Goal: Transaction & Acquisition: Obtain resource

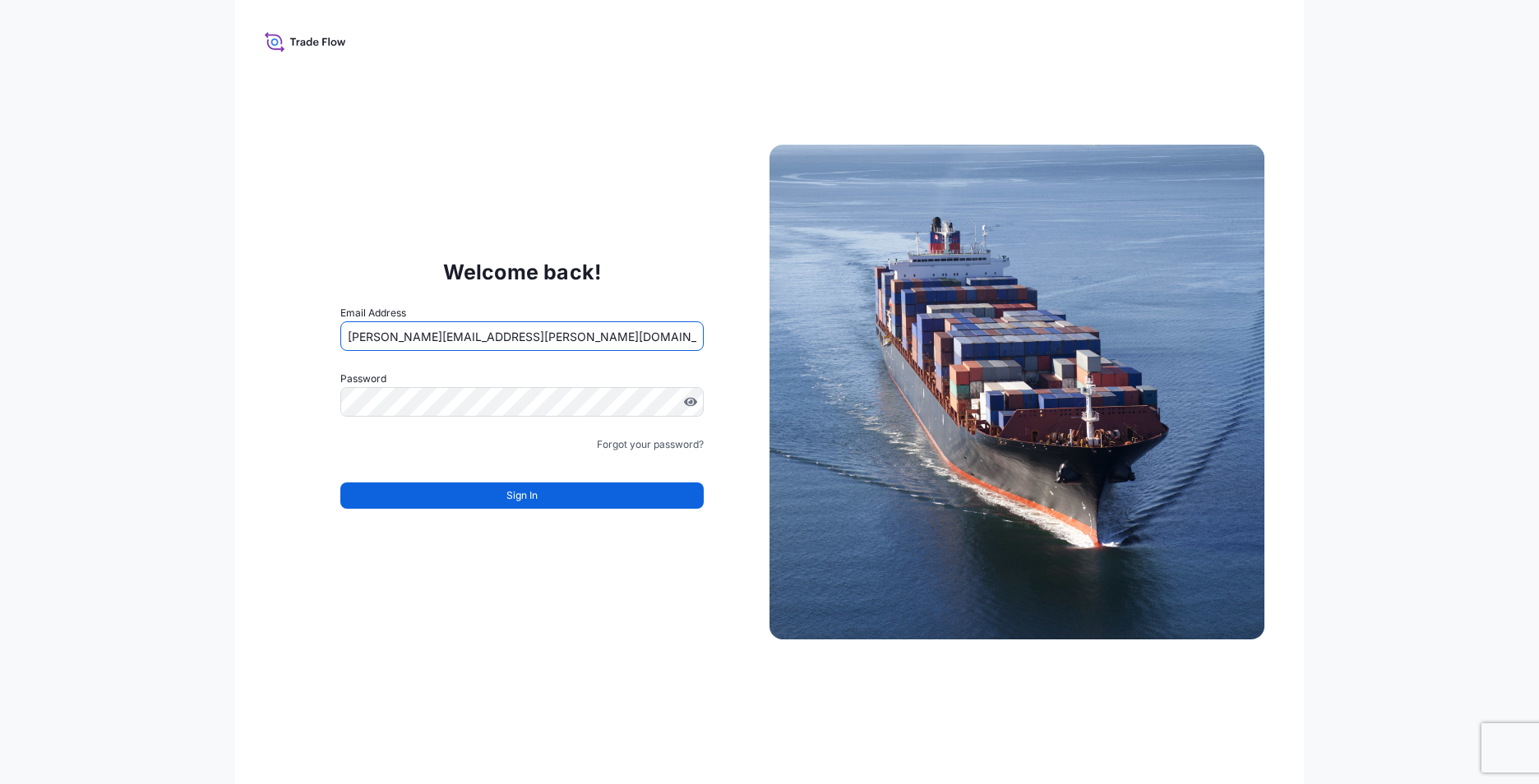
type input "[PERSON_NAME][EMAIL_ADDRESS][PERSON_NAME][DOMAIN_NAME]"
click at [578, 501] on button "Sign In" at bounding box center [522, 495] width 364 height 26
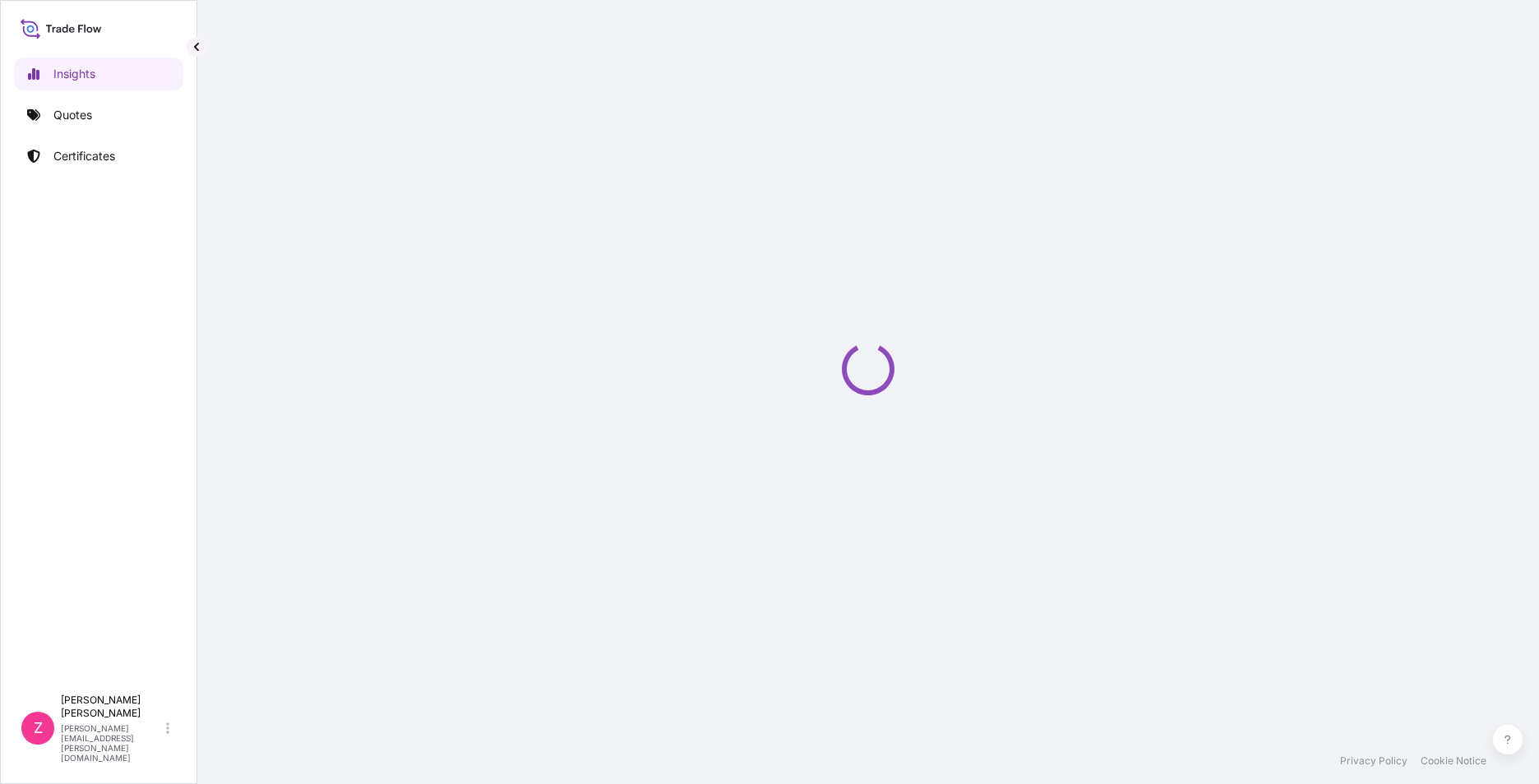
select select "2025"
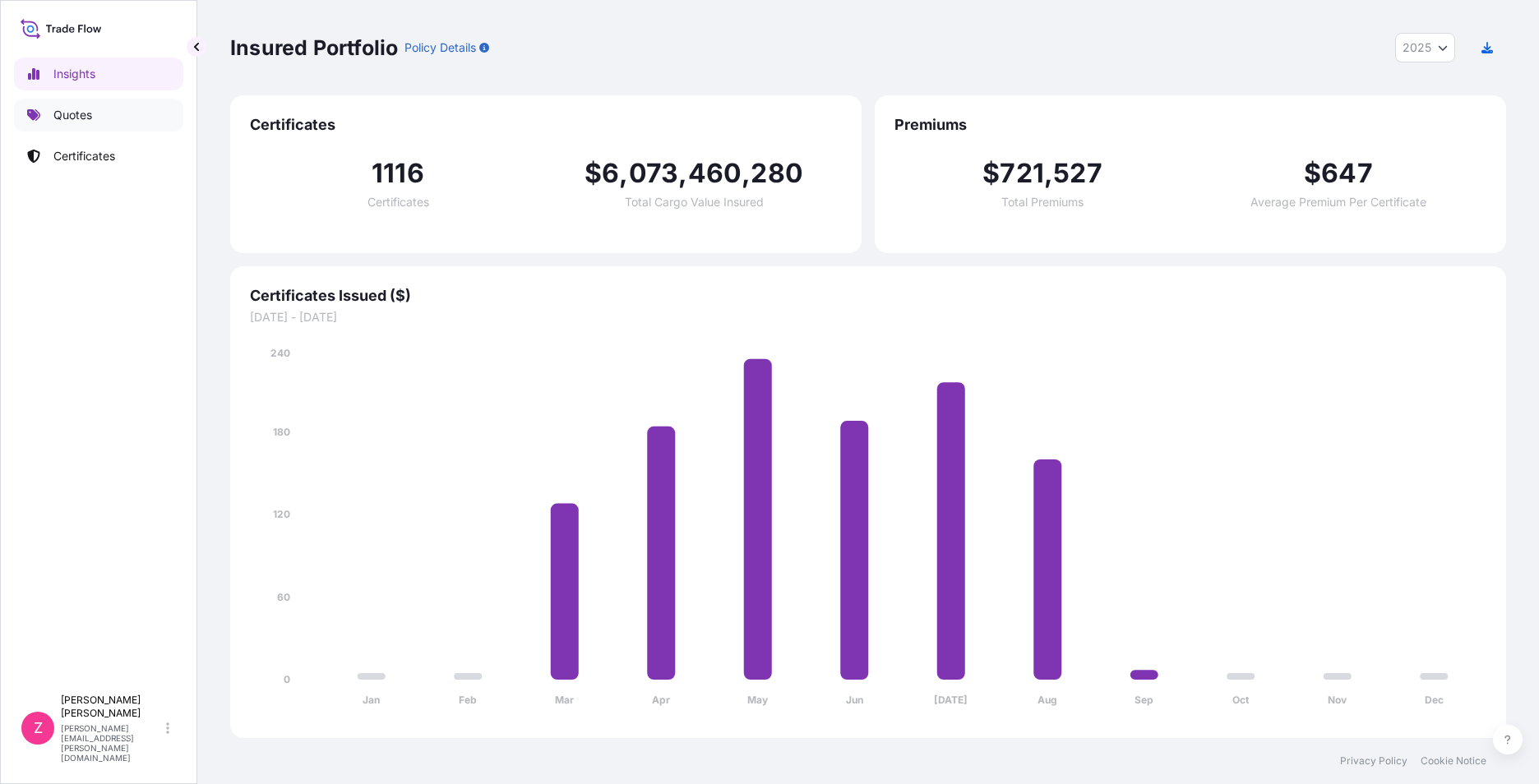
click at [128, 109] on link "Quotes" at bounding box center [99, 115] width 170 height 33
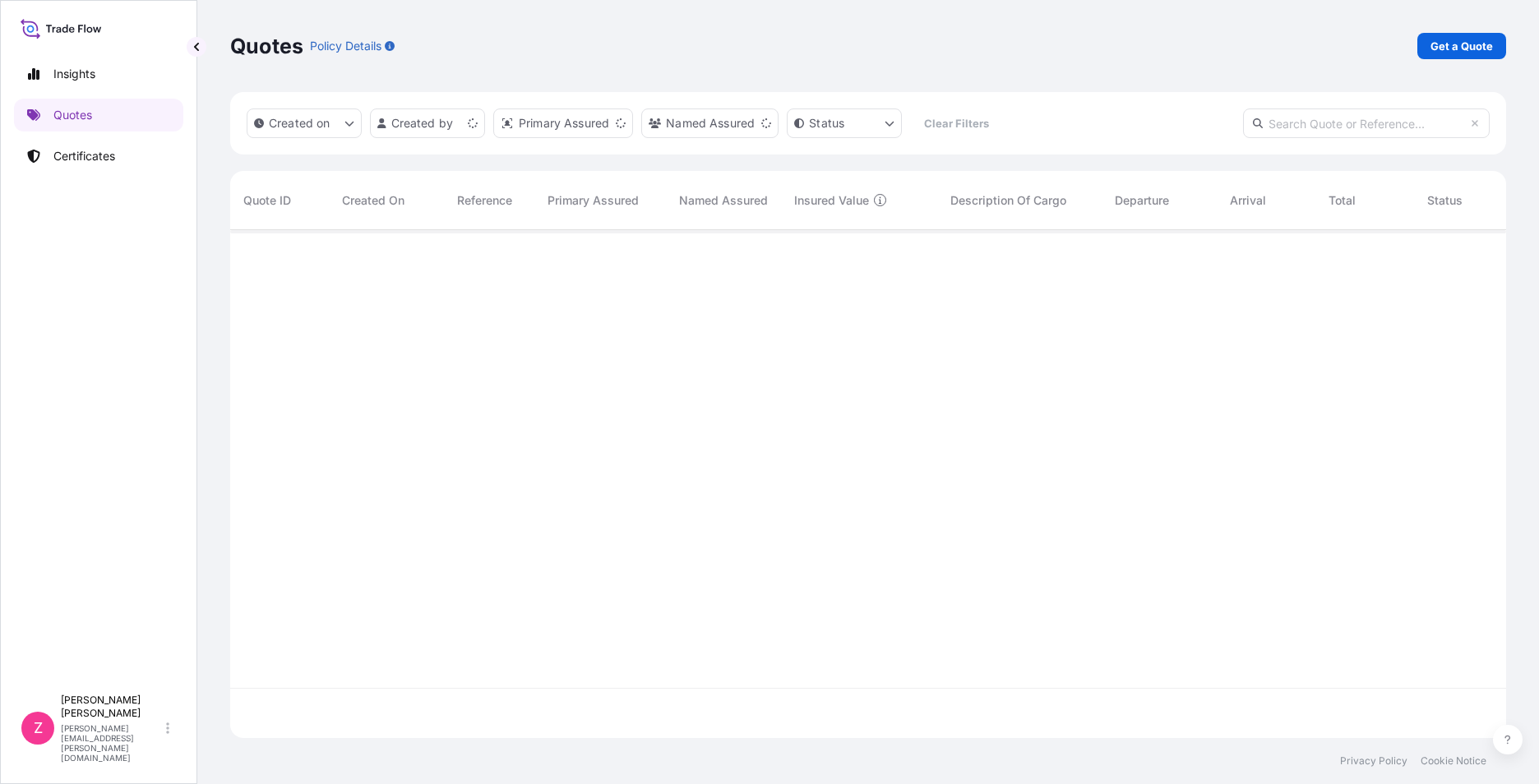
scroll to position [505, 1264]
click at [128, 165] on link "Certificates" at bounding box center [99, 155] width 170 height 33
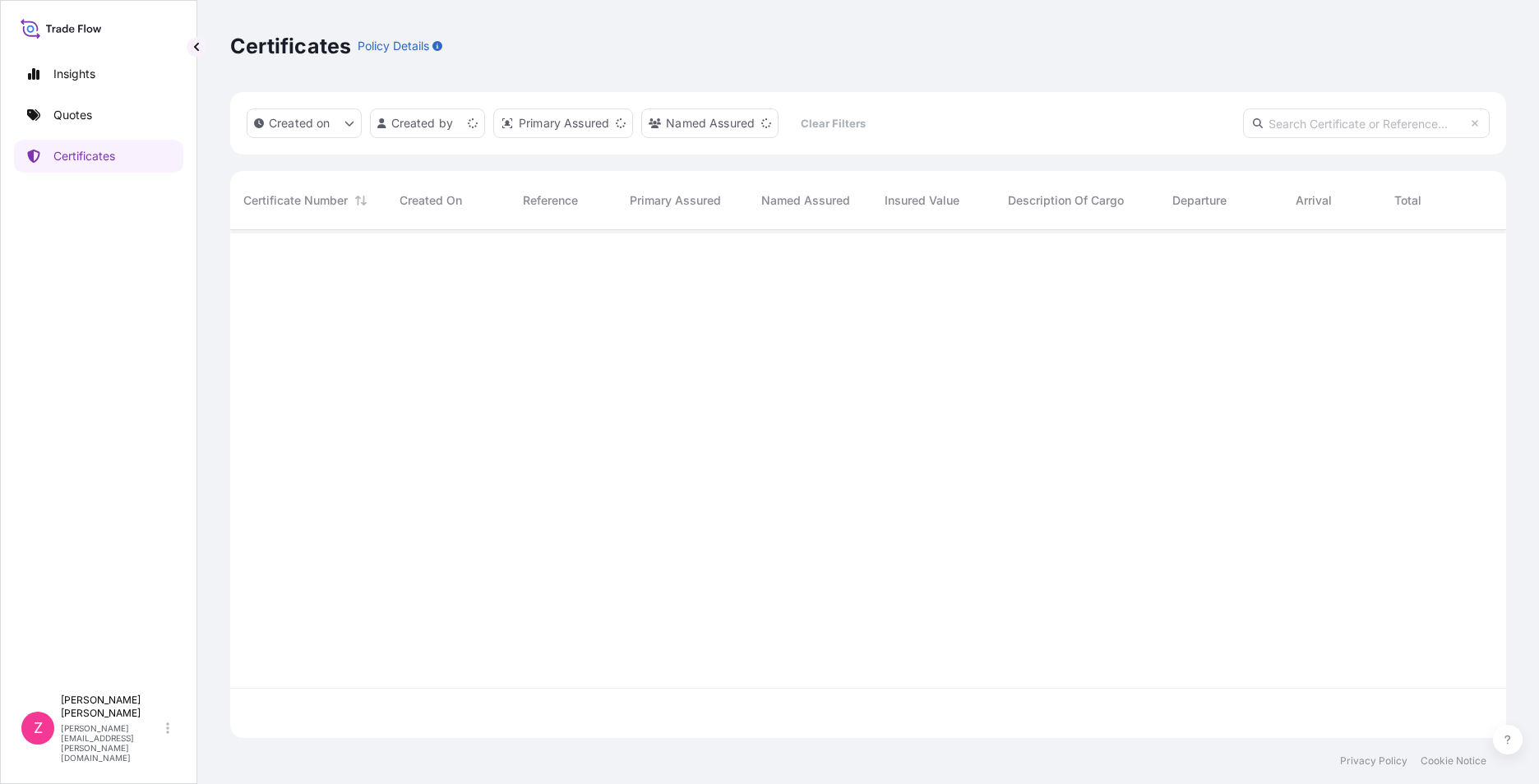
scroll to position [505, 1264]
click at [456, 132] on html "Insights Quotes Certificates Z Zach Zhou zach.zhou@ixmetals.com Certificates Po…" at bounding box center [769, 392] width 1539 height 784
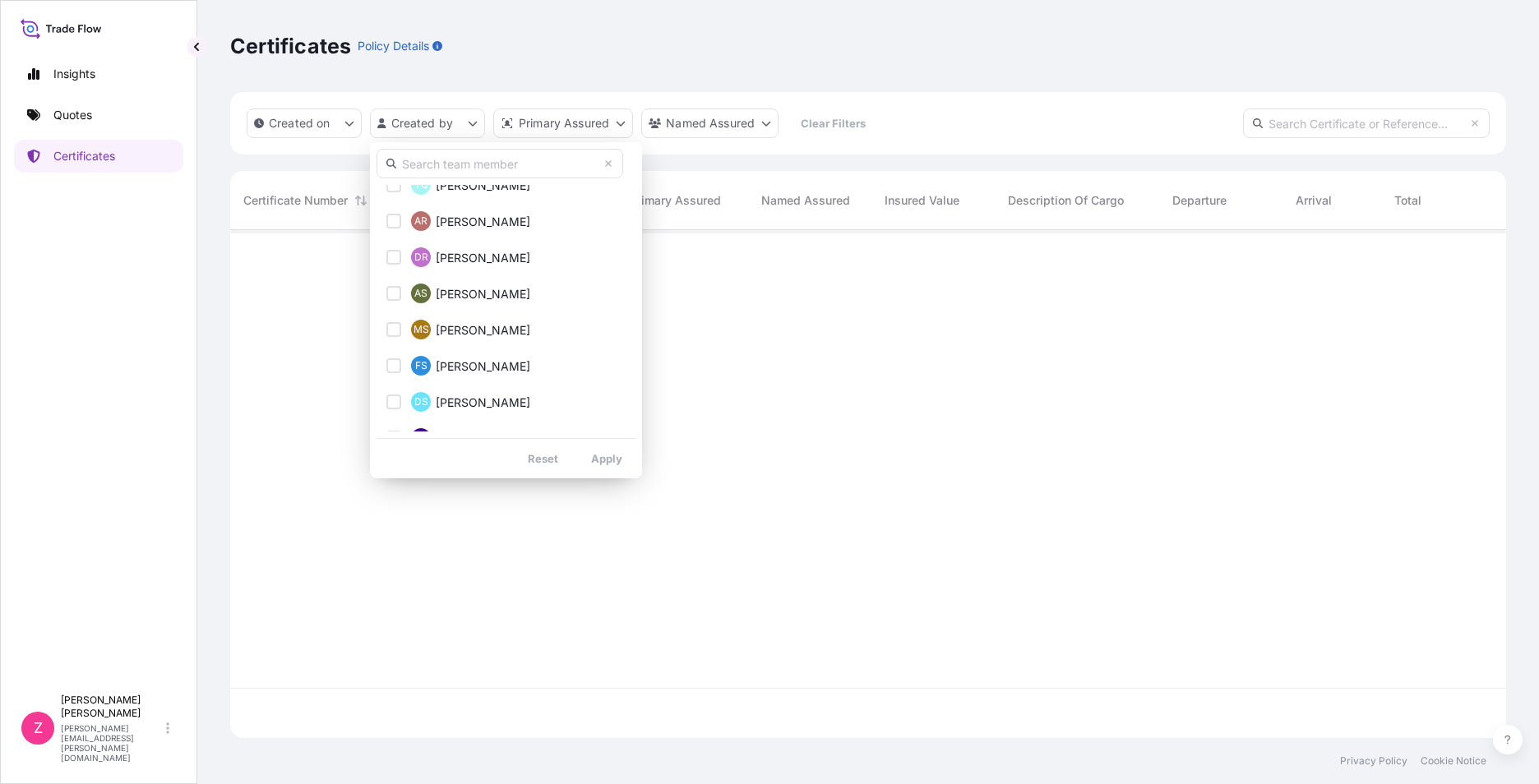
scroll to position [3367, 0]
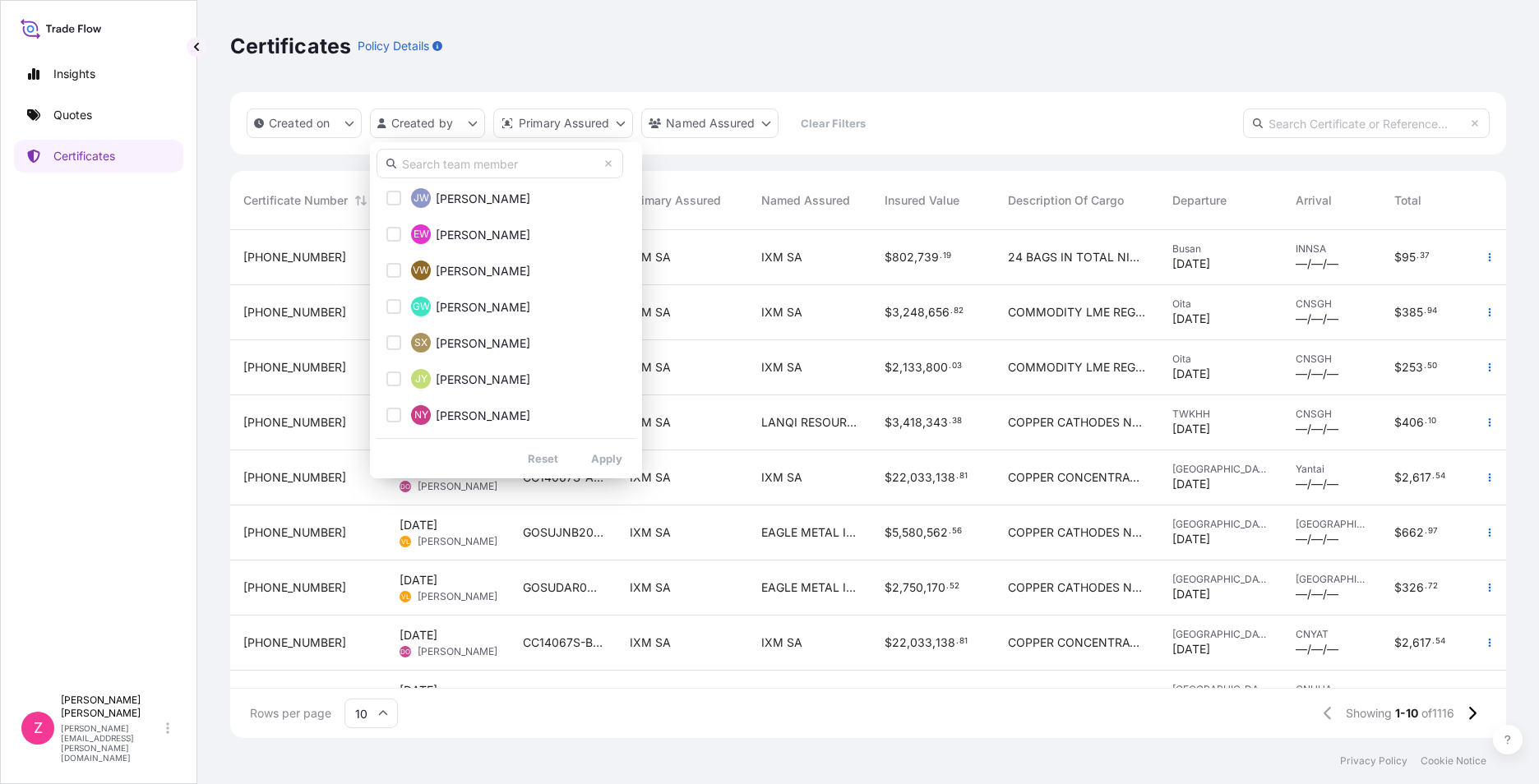
click at [525, 160] on input "text" at bounding box center [499, 163] width 247 height 29
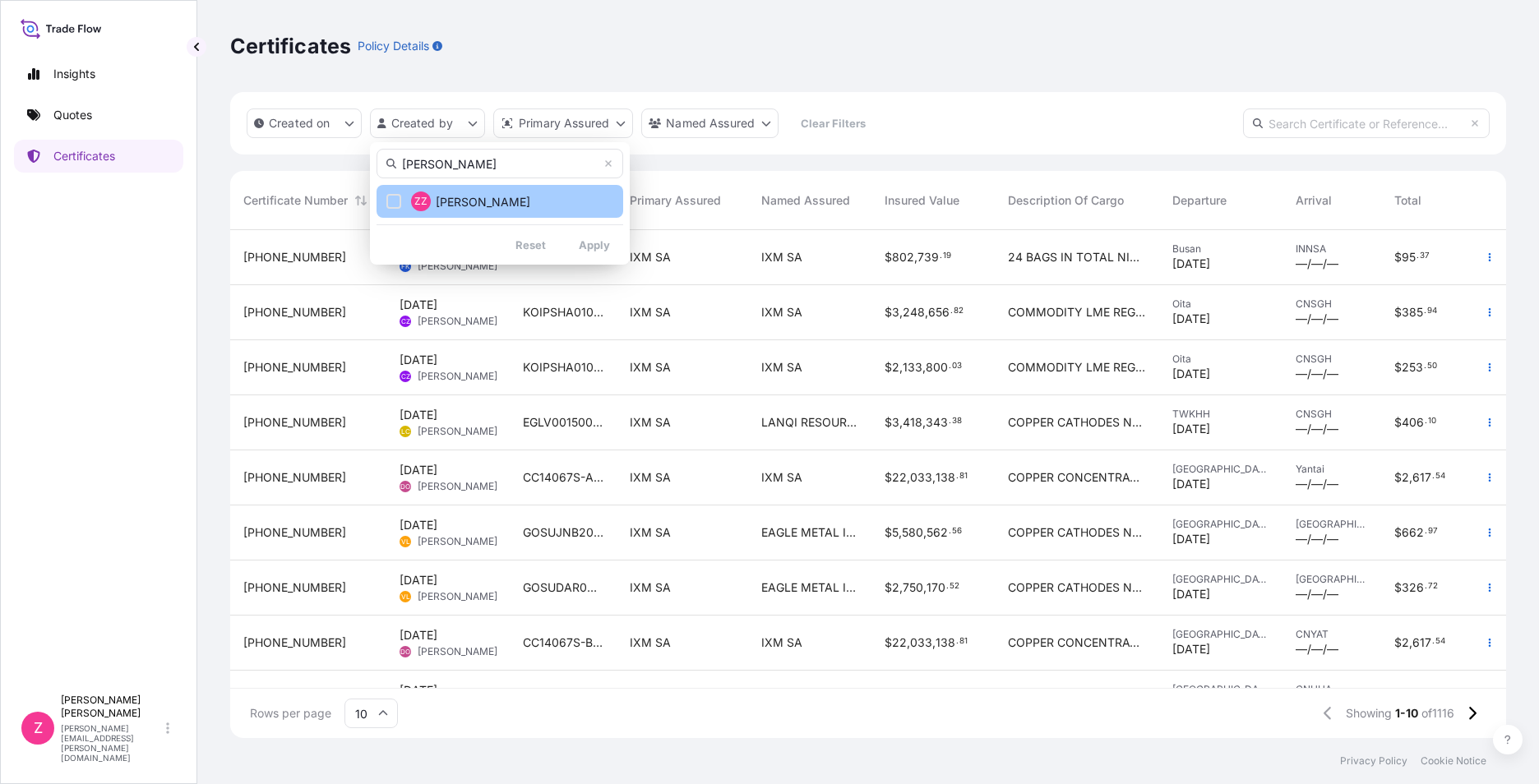
type input "[PERSON_NAME]"
click at [488, 217] on button "ZZ Zach Zhou" at bounding box center [499, 201] width 247 height 33
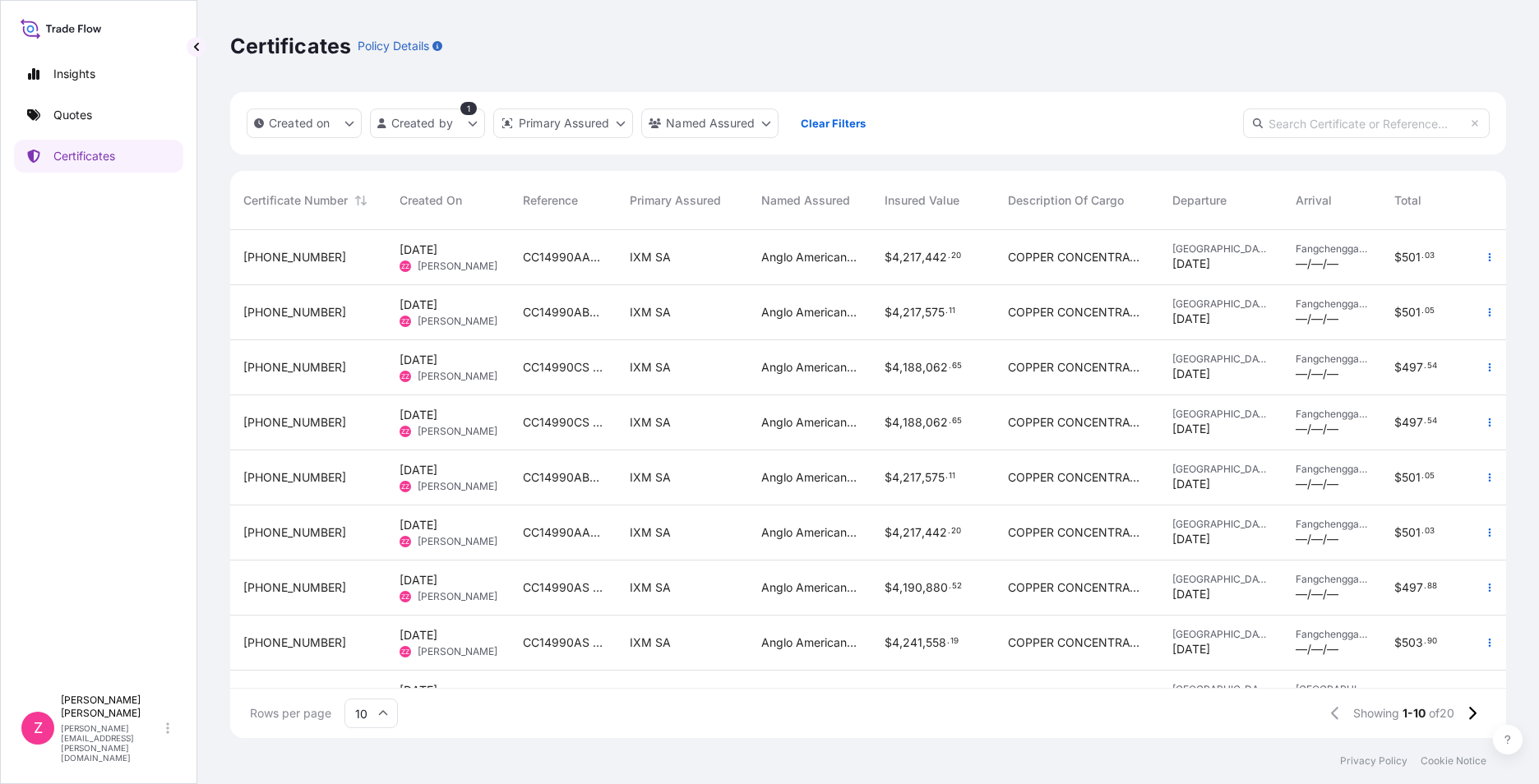
click at [837, 259] on span "Anglo American Marketing Limited Singapore Branch" at bounding box center [810, 257] width 97 height 17
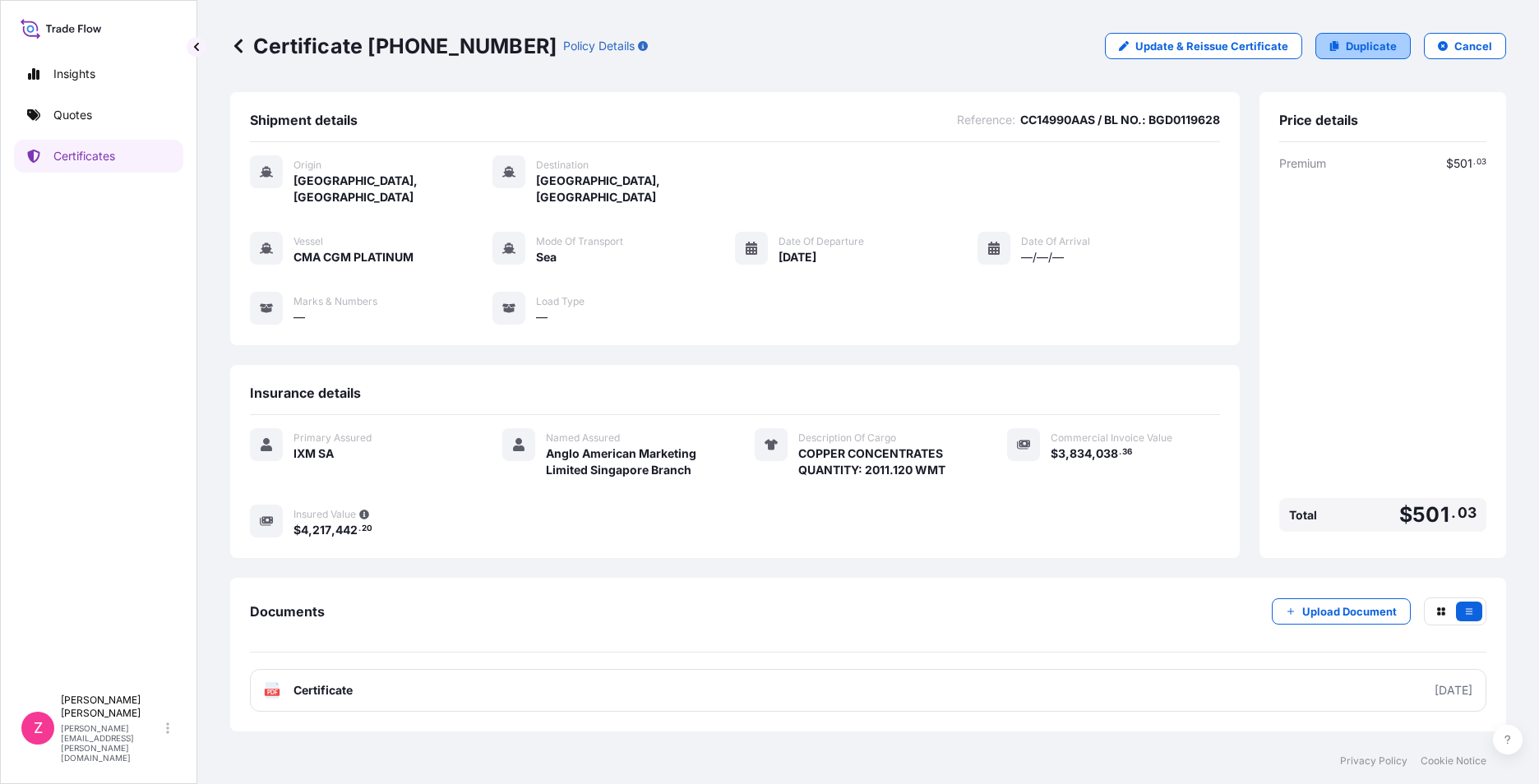
click at [1353, 42] on p "Duplicate" at bounding box center [1371, 46] width 51 height 17
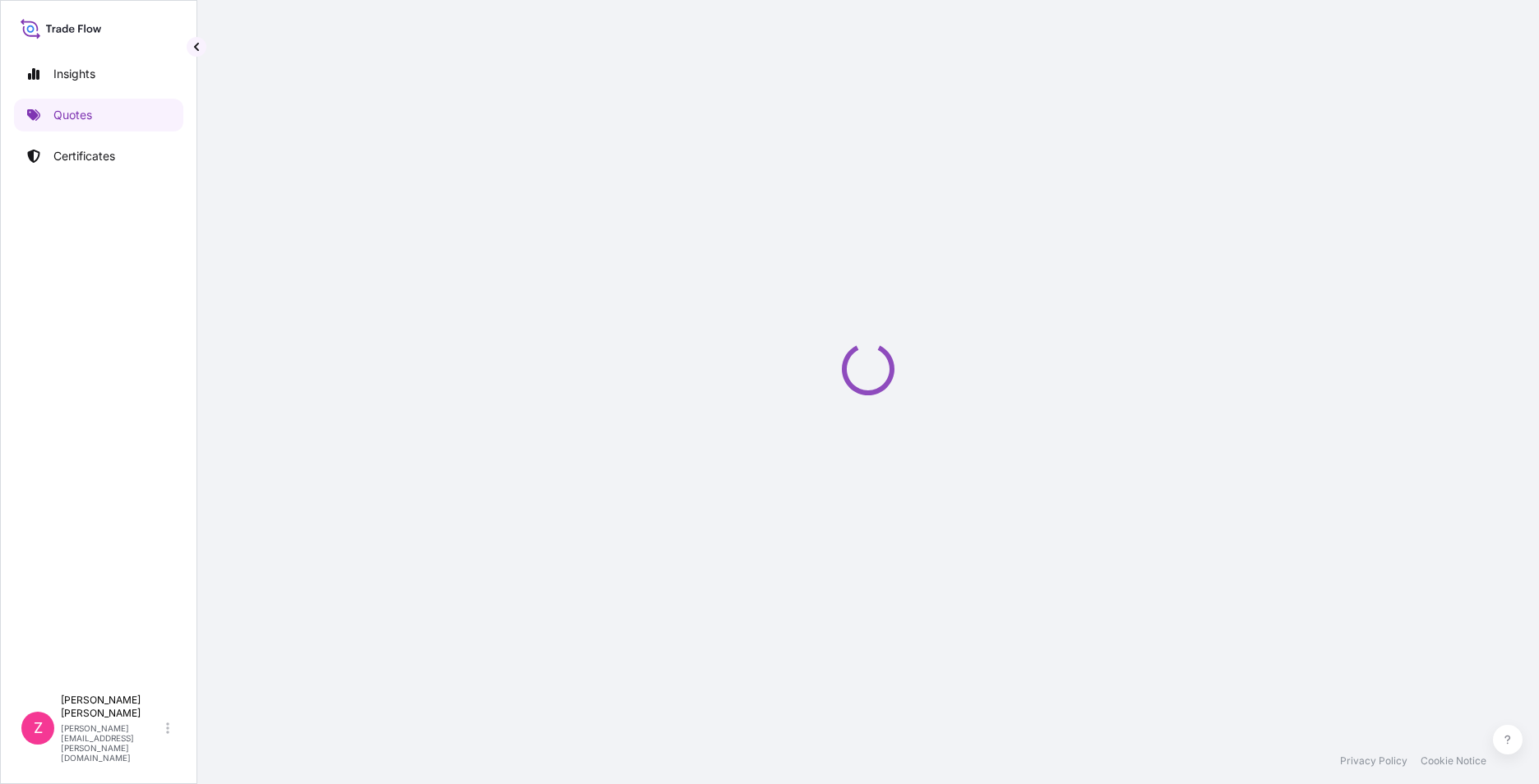
select select "Sea"
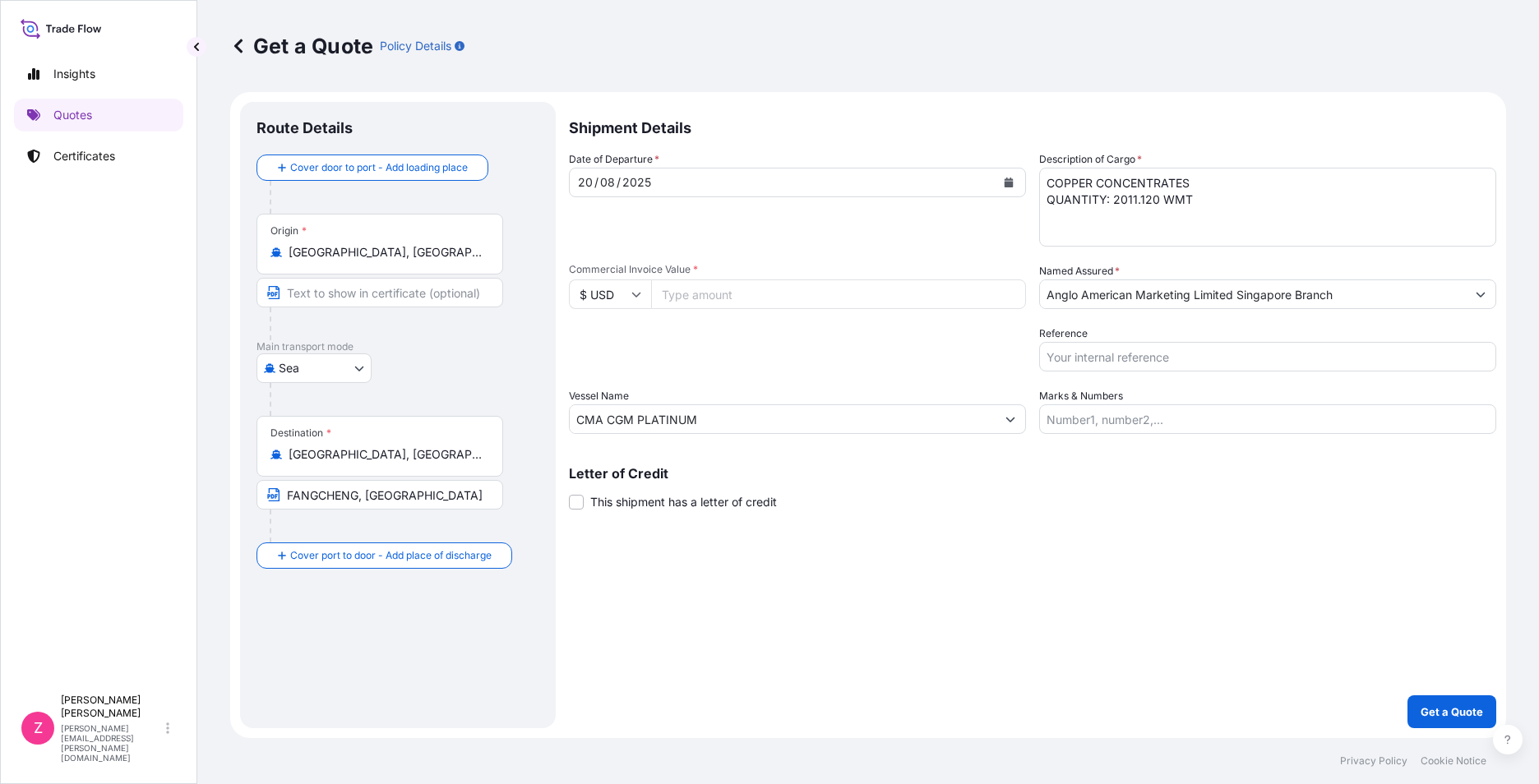
select select "31846"
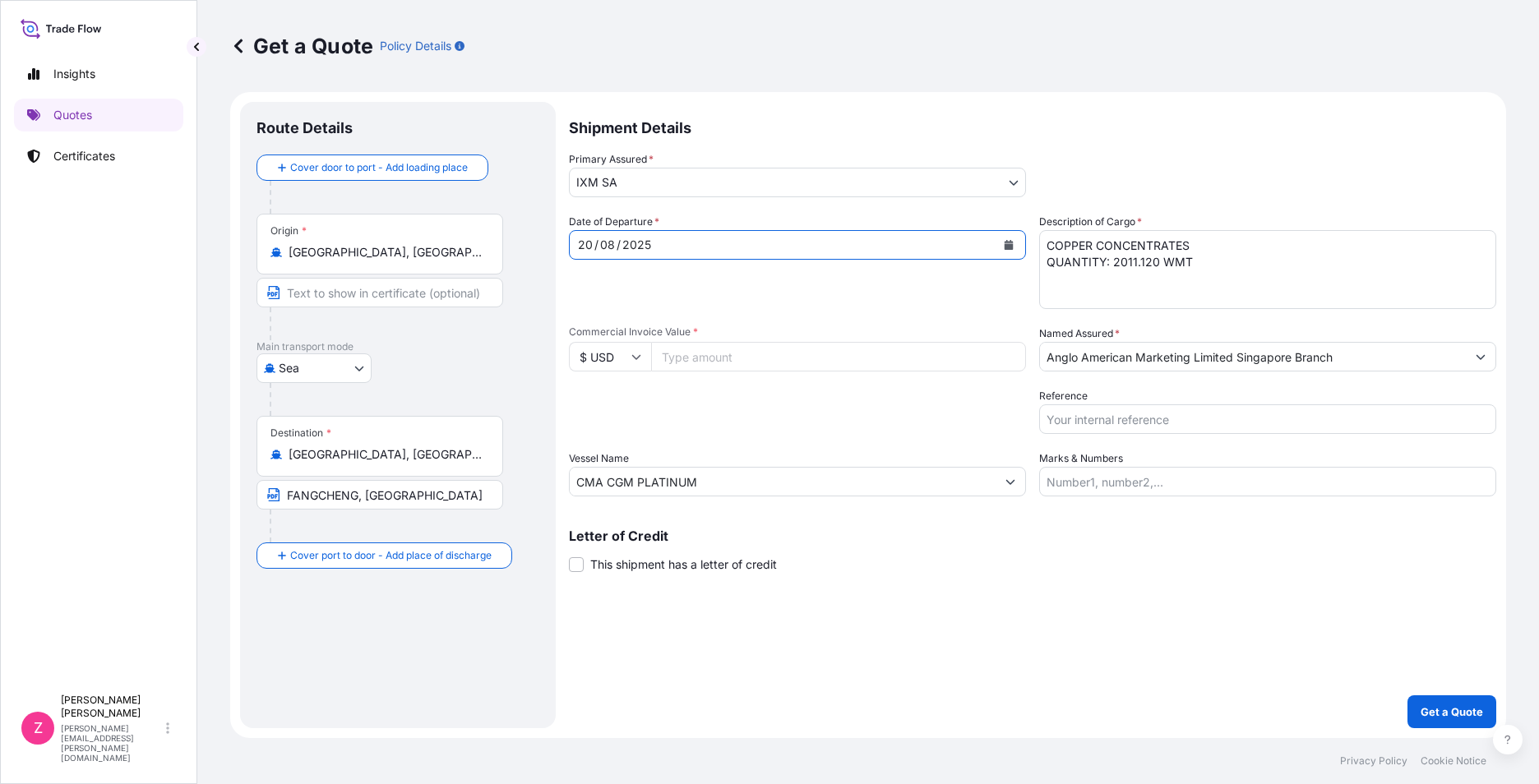
click at [1012, 242] on icon "Calendar" at bounding box center [1009, 245] width 9 height 10
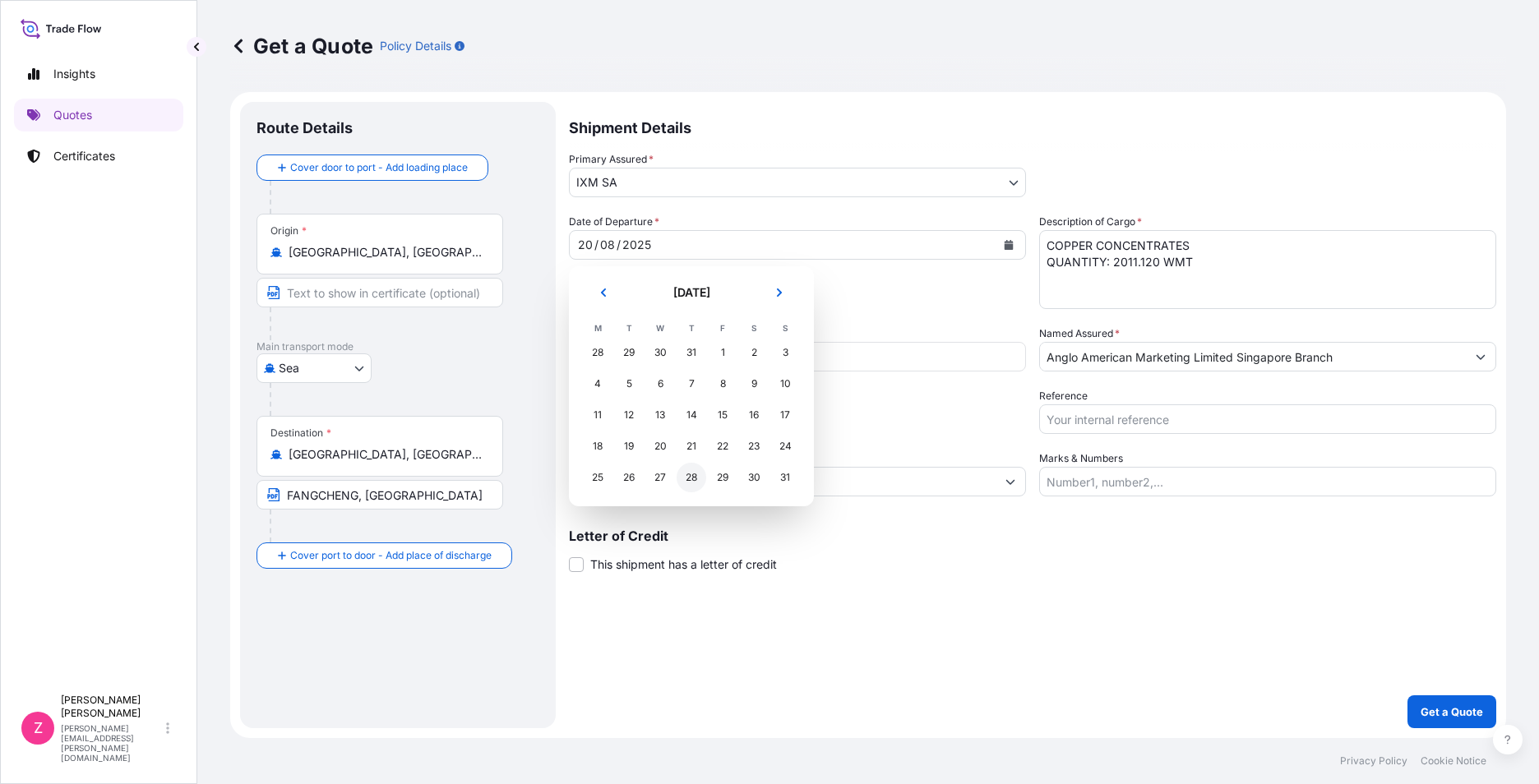
click at [693, 478] on div "28" at bounding box center [691, 477] width 29 height 29
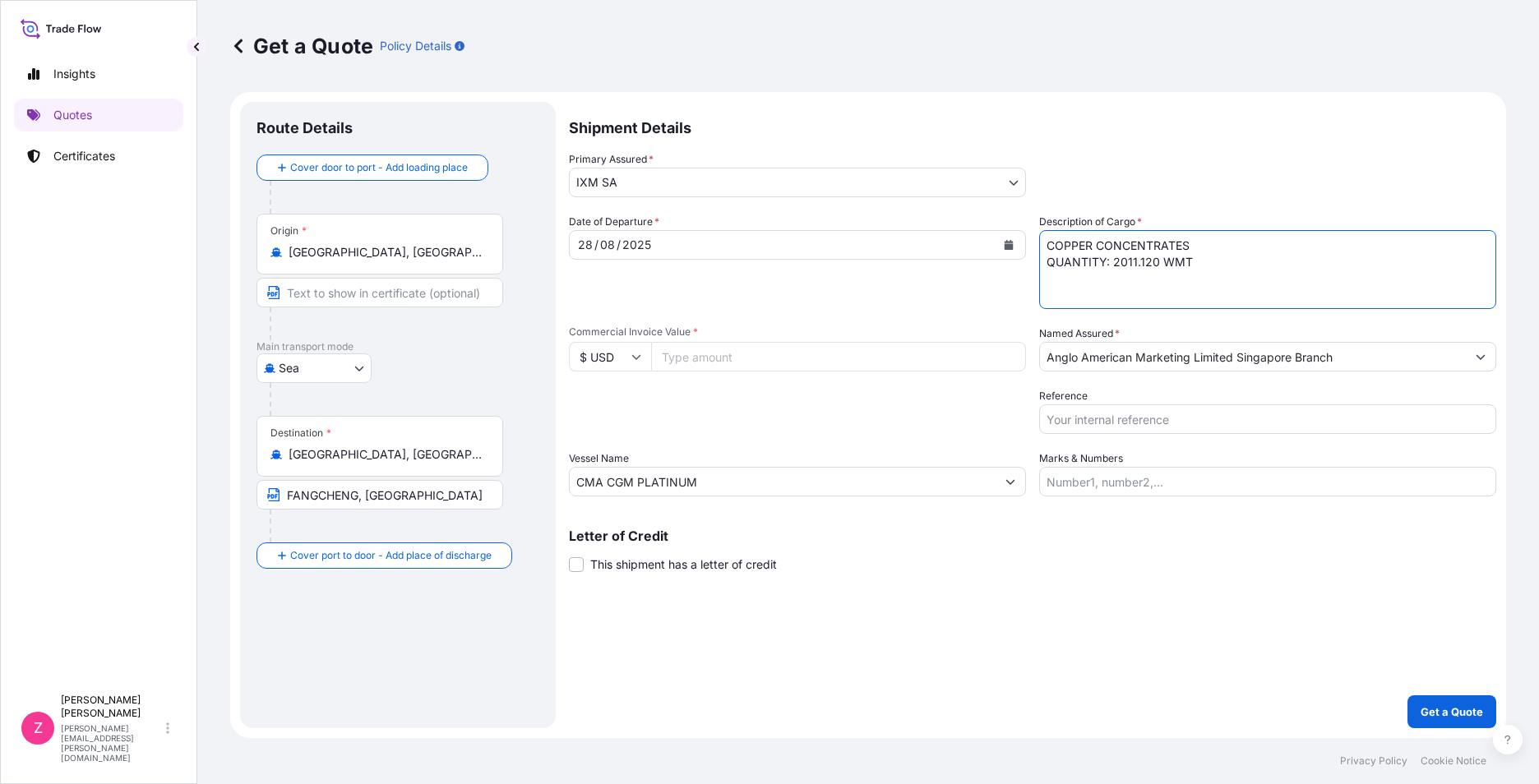
click at [1159, 268] on textarea "COPPER CONCENTRATES QUANTITY: 2011.120 WMT" at bounding box center [1267, 269] width 457 height 79
click at [1135, 259] on textarea "COPPER CONCENTRATES QUANTITY: 2011.120 WMT" at bounding box center [1267, 269] width 457 height 79
type textarea "COPPER CONCENTRATES QUANTITY: 2002.540 WMT"
click at [971, 356] on input "Commercial Invoice Value *" at bounding box center [838, 356] width 375 height 29
paste input "3804478.03"
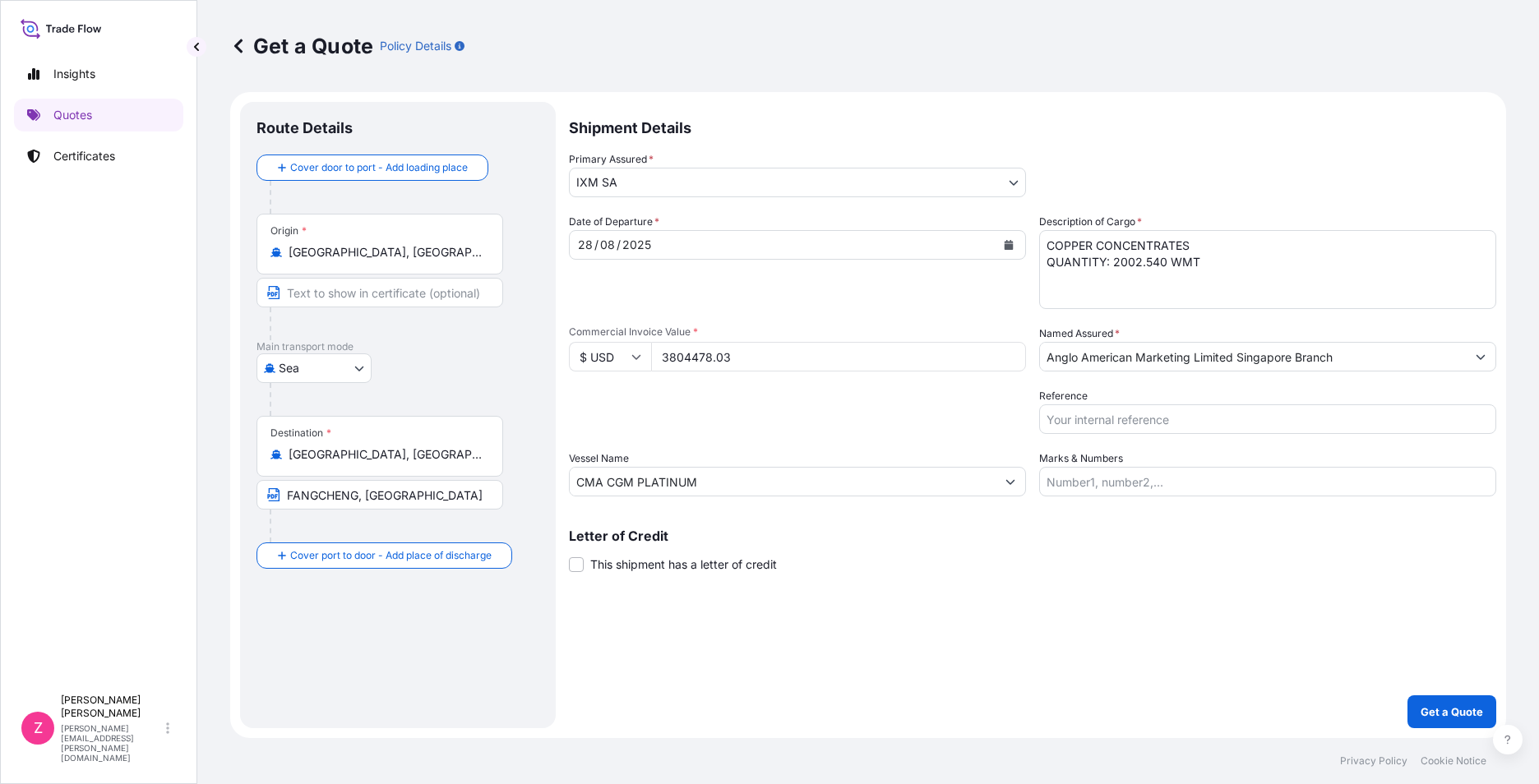
type input "3804478.03"
click at [806, 490] on input "CMA CGM PLATINUM" at bounding box center [782, 481] width 426 height 29
drag, startPoint x: 792, startPoint y: 473, endPoint x: 359, endPoint y: 481, distance: 433.1
click at [357, 481] on form "Route Details Cover door to port - Add loading place Place of loading Road / In…" at bounding box center [868, 415] width 1276 height 646
paste input "APOLLON"
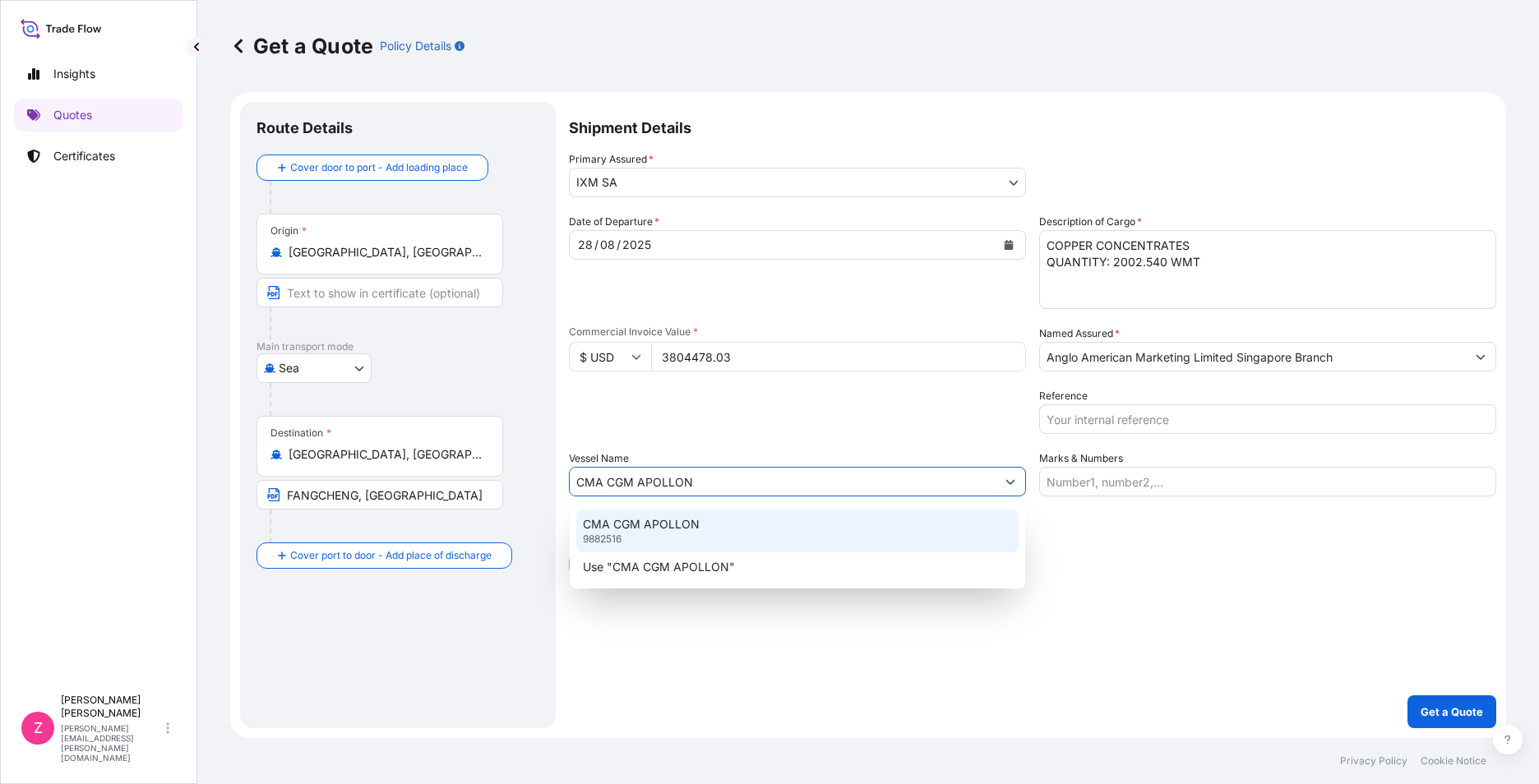
click at [921, 532] on div "CMA CGM APOLLON 9882516" at bounding box center [797, 531] width 442 height 43
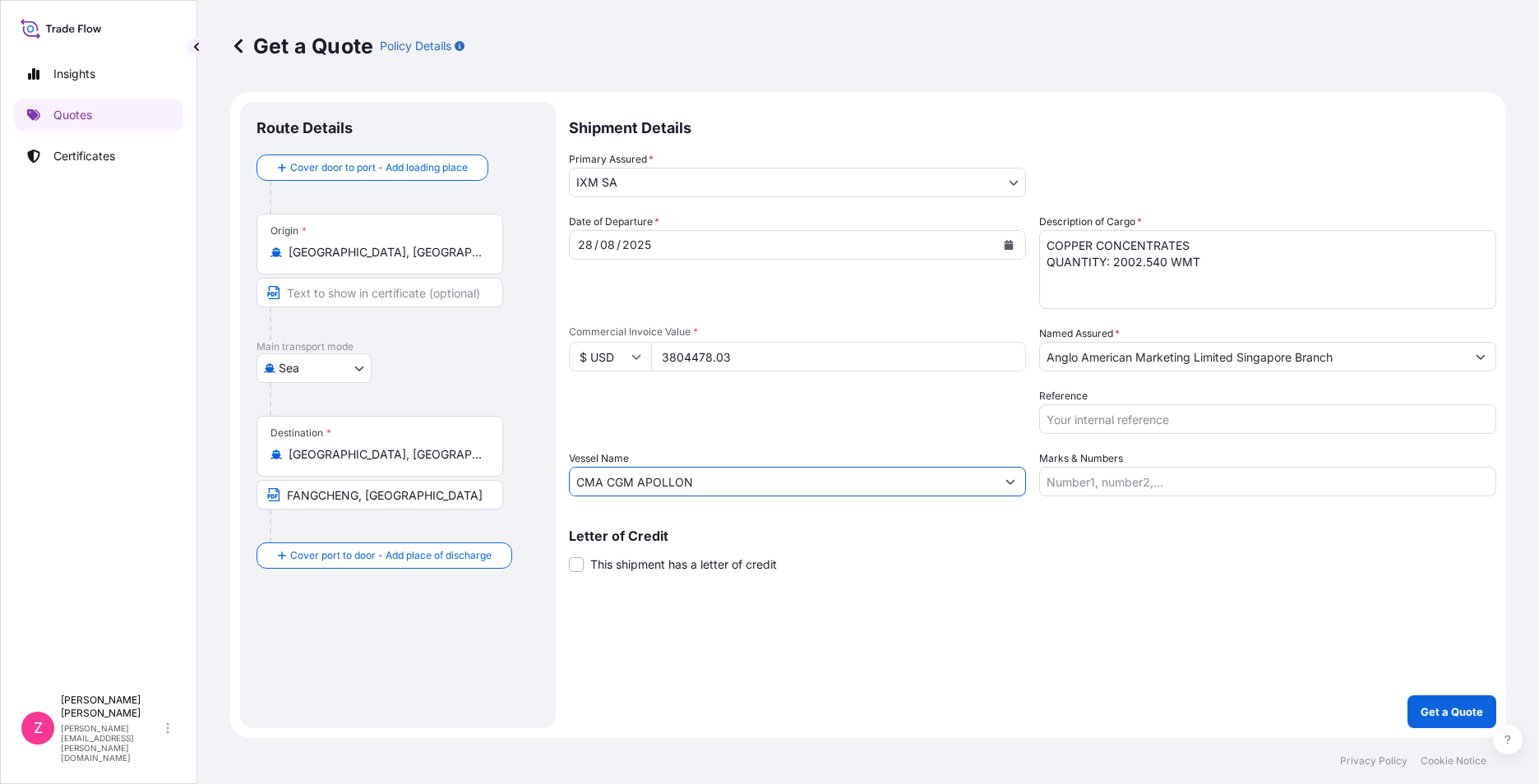
type input "CMA CGM APOLLON"
click at [1280, 558] on div "Letter of Credit This shipment has a letter of credit Letter of credit * Letter…" at bounding box center [1032, 551] width 927 height 43
click at [1271, 422] on input "Reference" at bounding box center [1267, 419] width 457 height 29
paste input "CC14990ADS"
click at [1309, 415] on input "CC14990ADS / BL no.:" at bounding box center [1267, 419] width 457 height 29
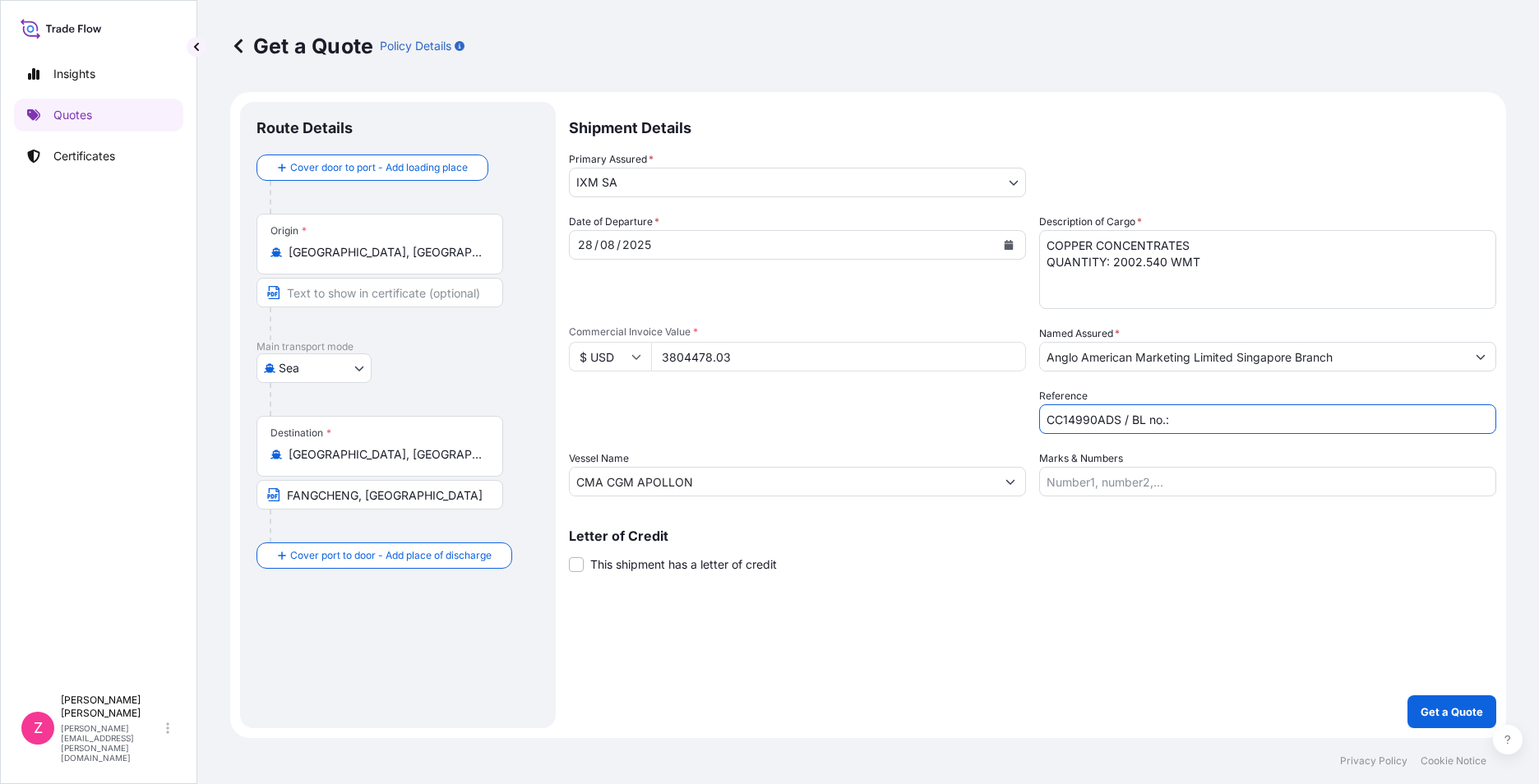
paste input "BGD0119630"
type input "CC14990ADS / BL no.: BGD0119630"
click at [1431, 713] on p "Get a Quote" at bounding box center [1451, 712] width 63 height 17
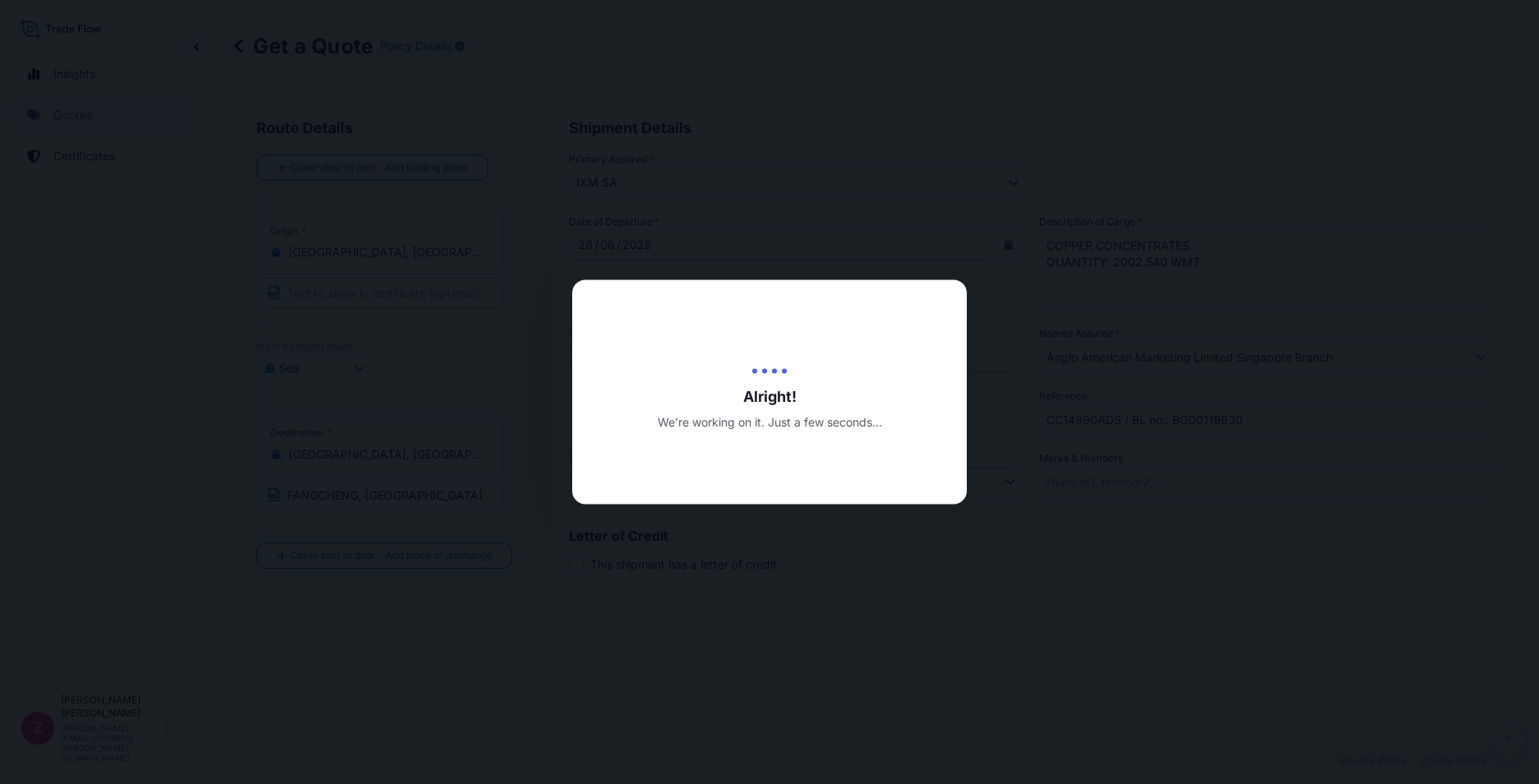
type input "08/09/2025"
select select "Sea"
select select "31846"
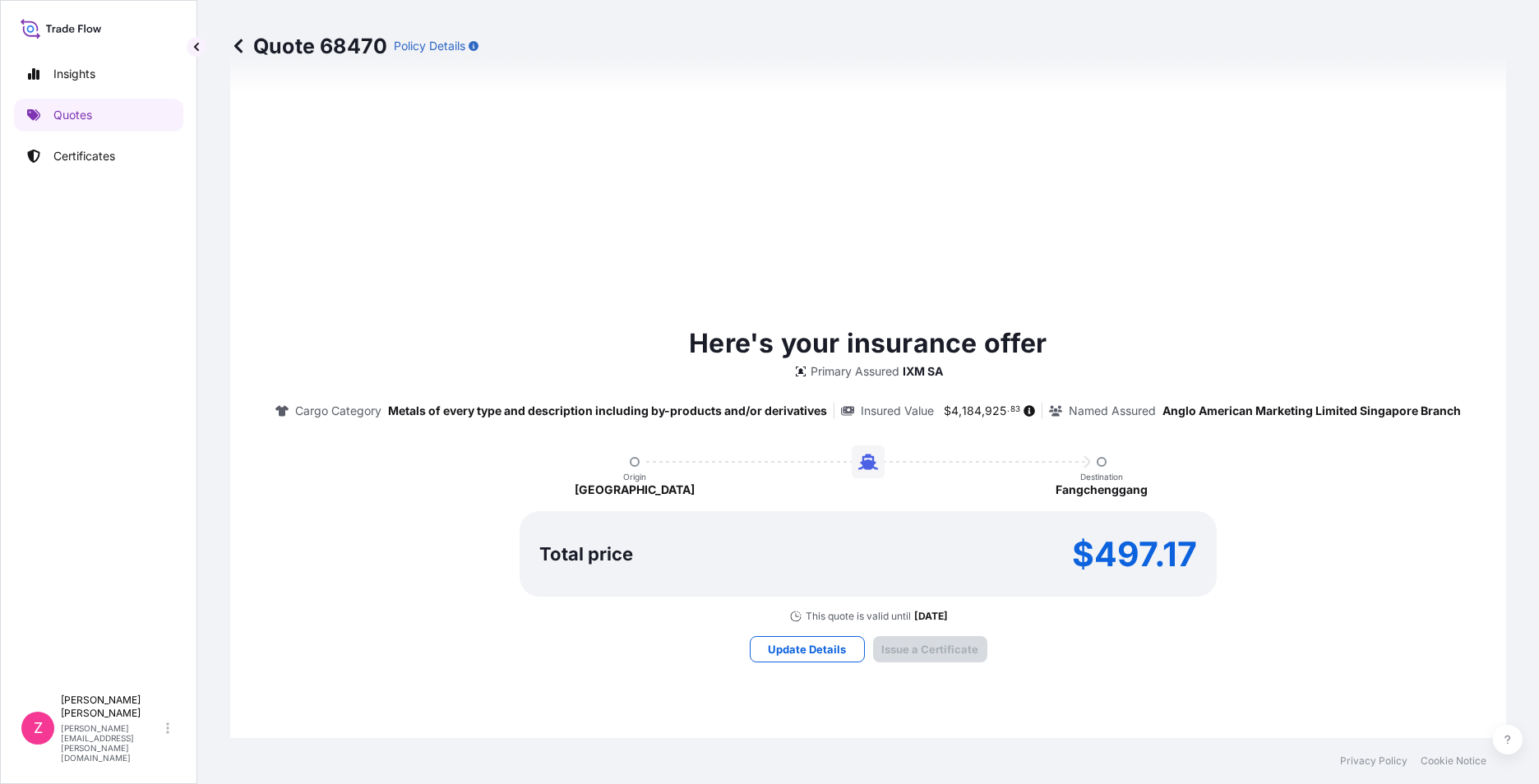
scroll to position [1690, 0]
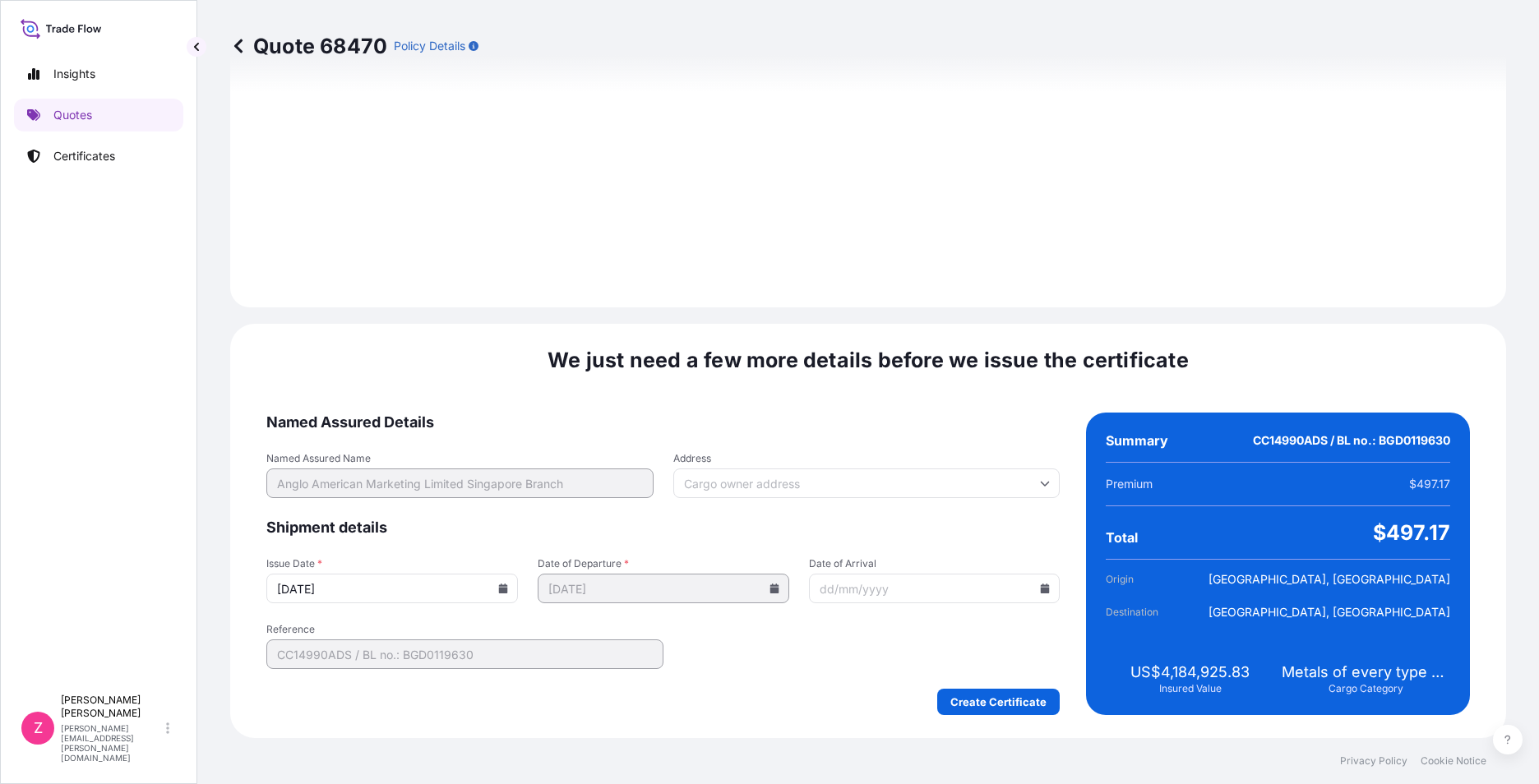
click at [499, 588] on icon at bounding box center [503, 588] width 9 height 10
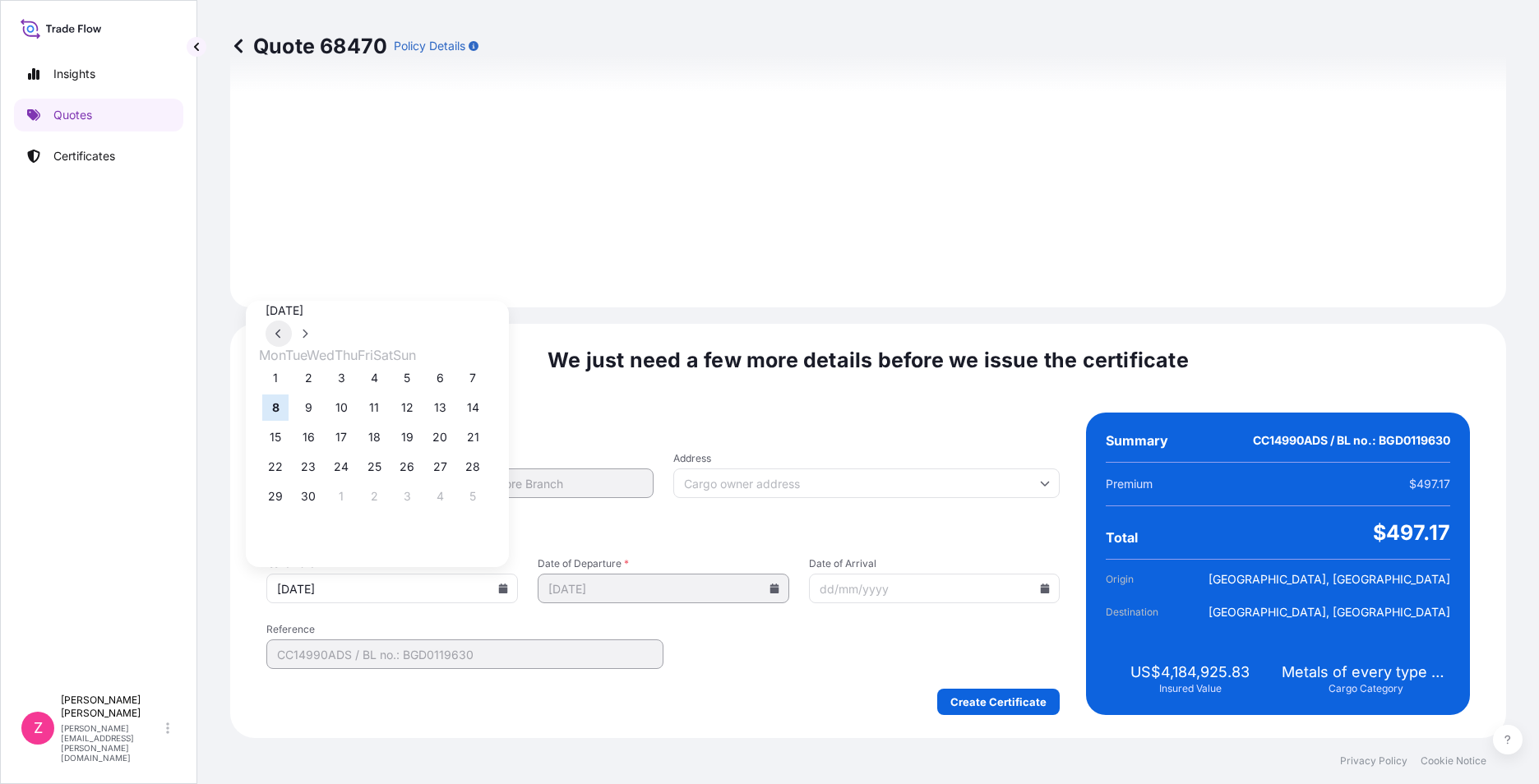
click at [292, 321] on button at bounding box center [278, 333] width 26 height 26
click at [387, 503] on button "28" at bounding box center [374, 496] width 26 height 26
type input "28/08/2025"
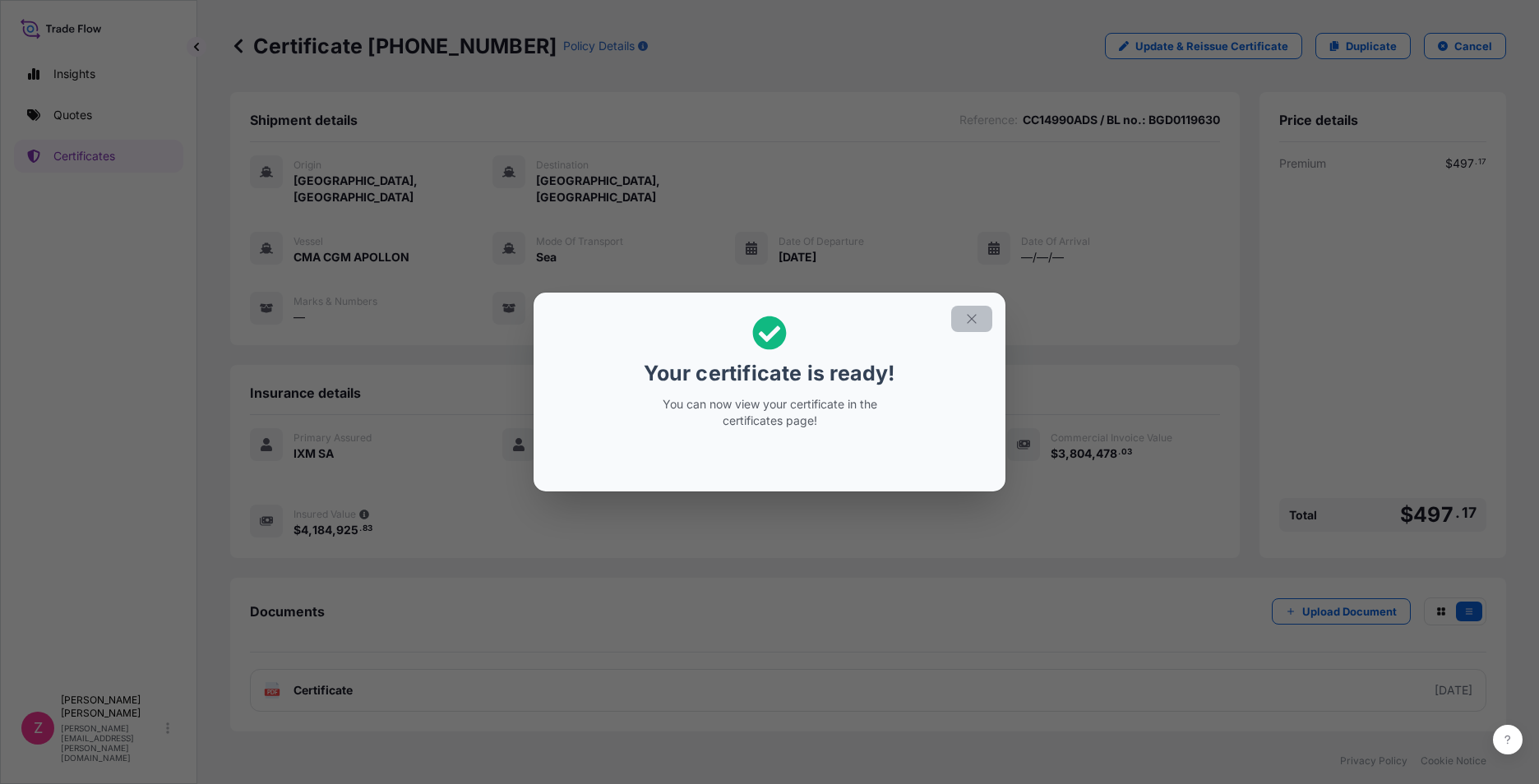
click at [969, 324] on icon "button" at bounding box center [972, 319] width 15 height 15
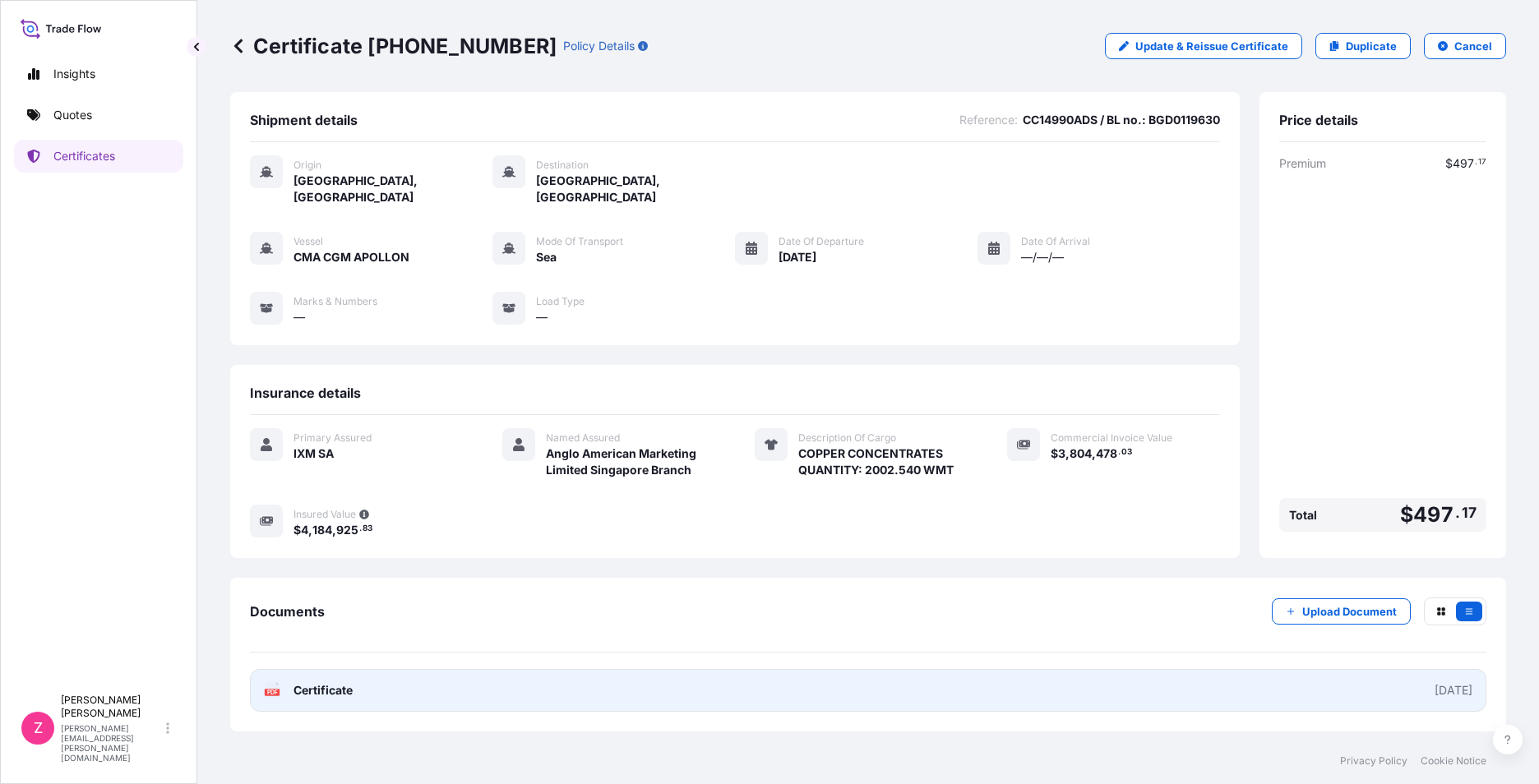
click at [329, 682] on span "Certificate" at bounding box center [323, 690] width 59 height 17
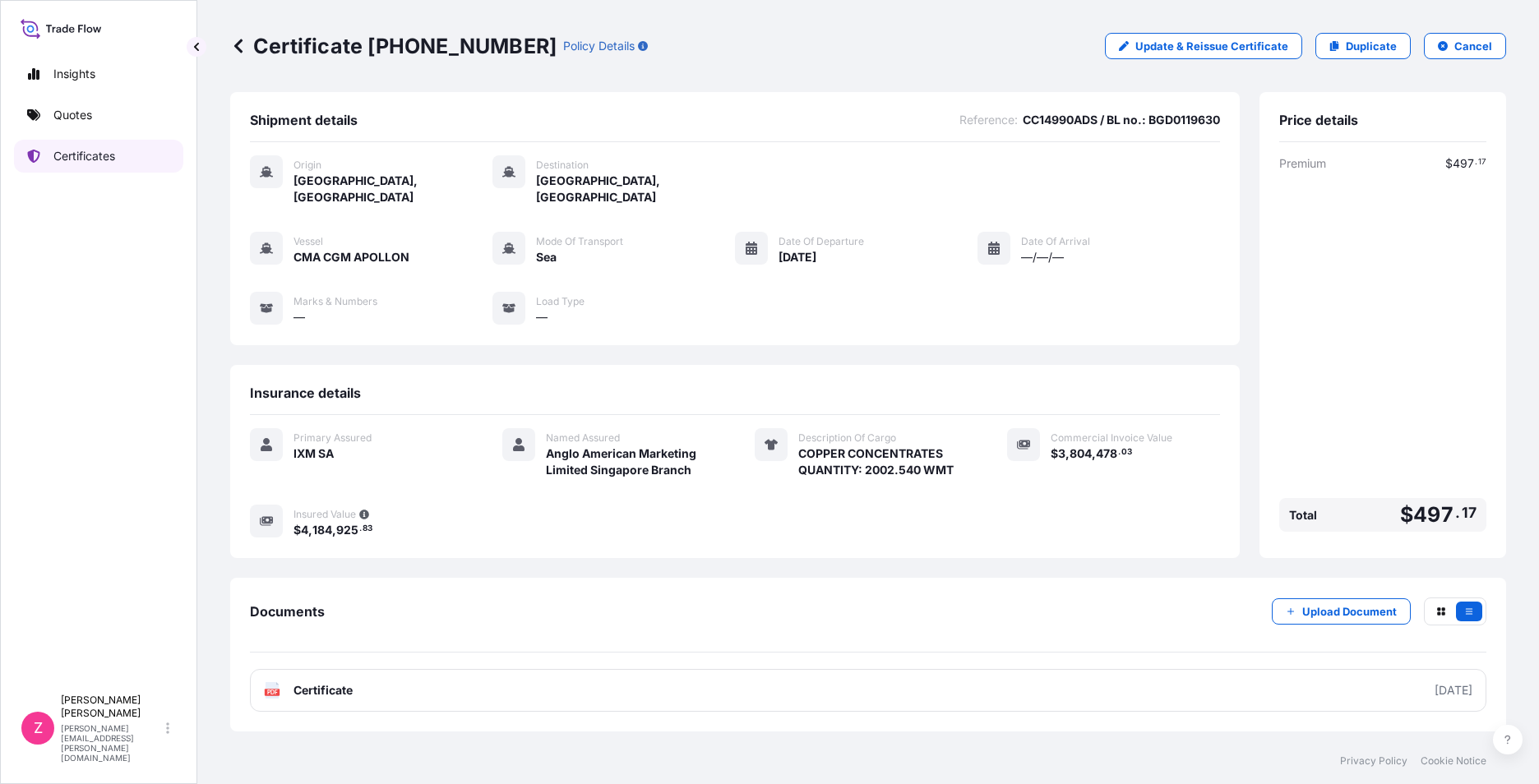
click at [92, 155] on p "Certificates" at bounding box center [84, 156] width 62 height 17
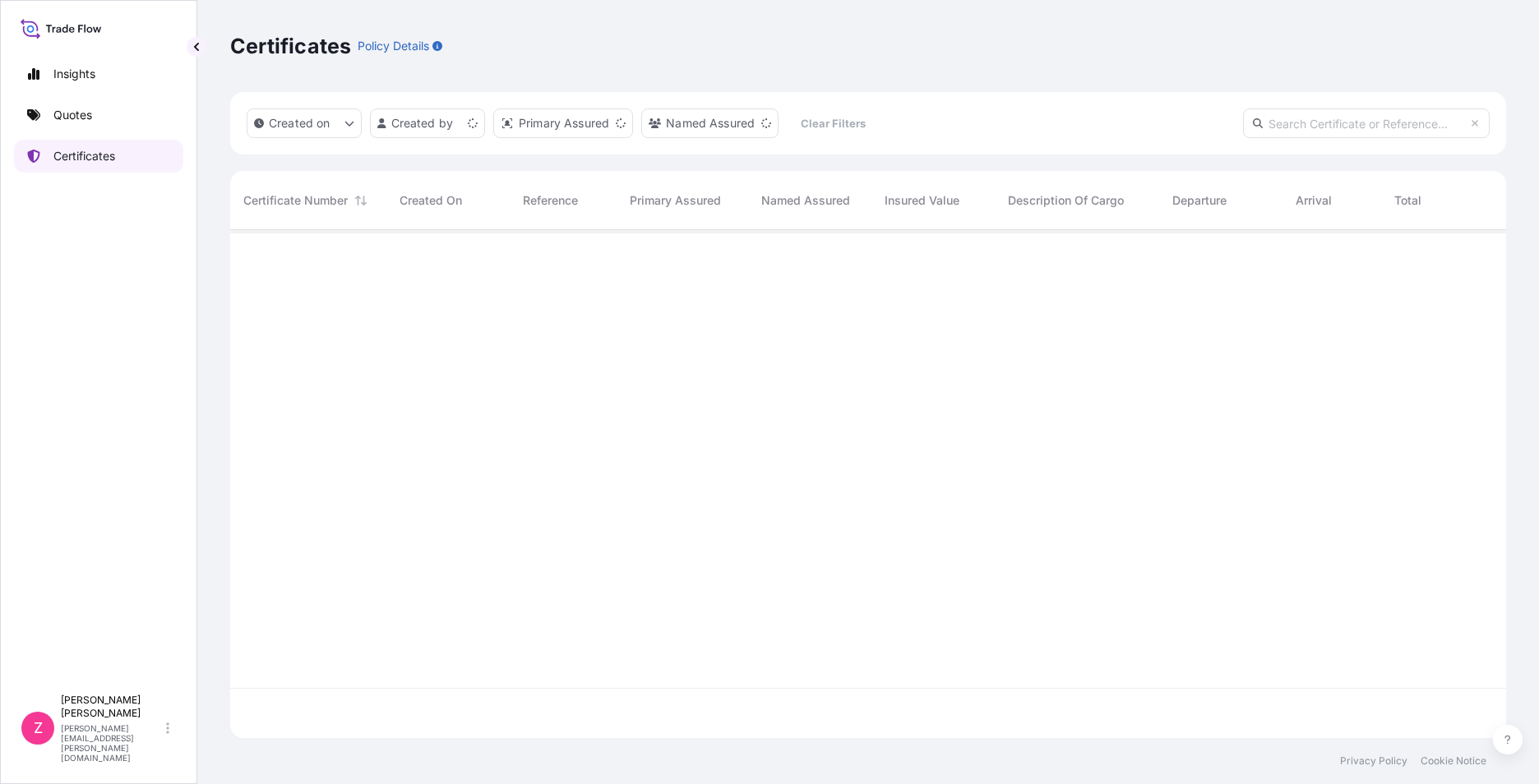
scroll to position [505, 1264]
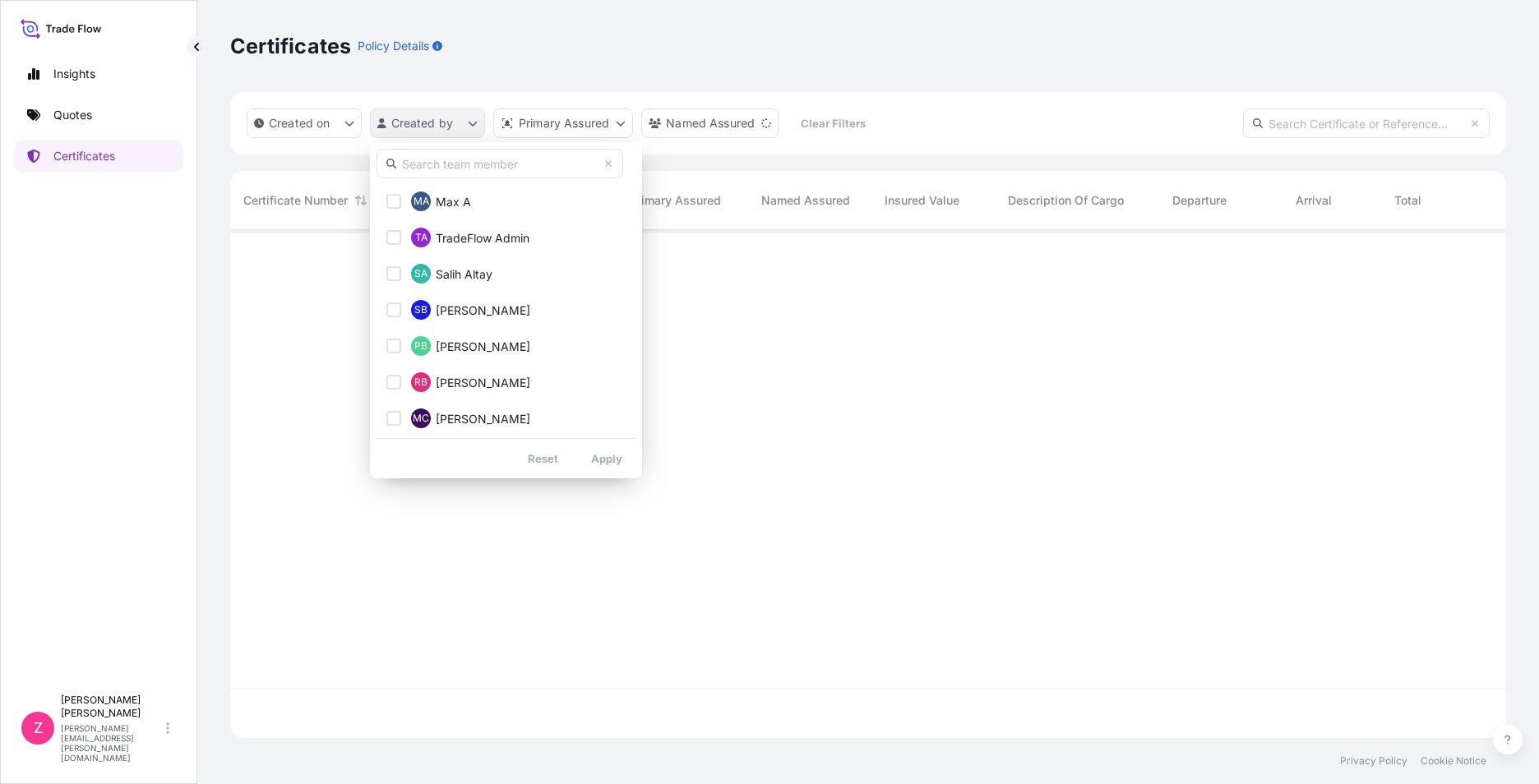
click at [463, 126] on html "Insights Quotes Certificates Z Zach Zhou zach.zhou@ixmetals.com Certificates Po…" at bounding box center [769, 392] width 1539 height 784
click at [489, 167] on input "text" at bounding box center [499, 163] width 247 height 29
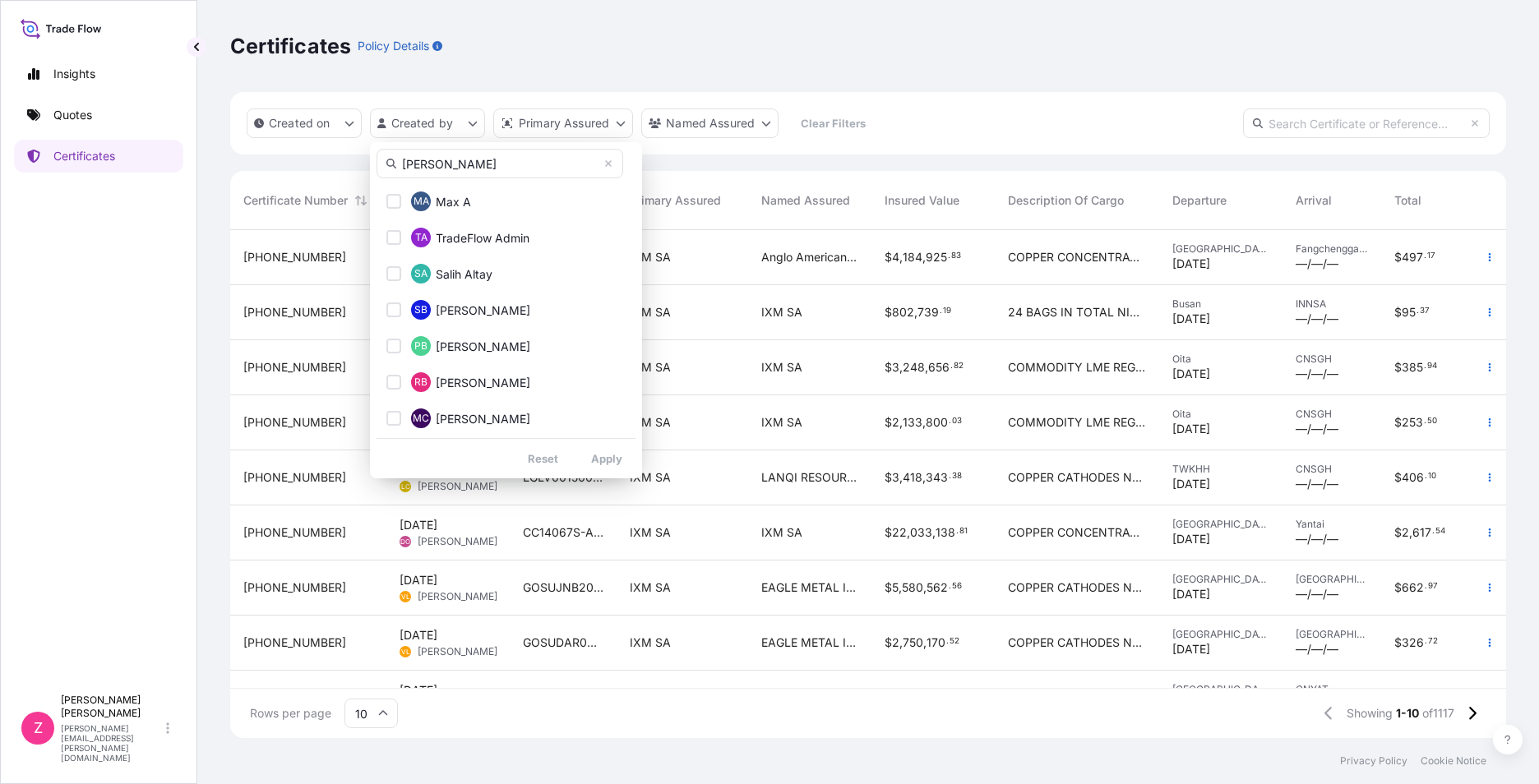
type input "[PERSON_NAME]"
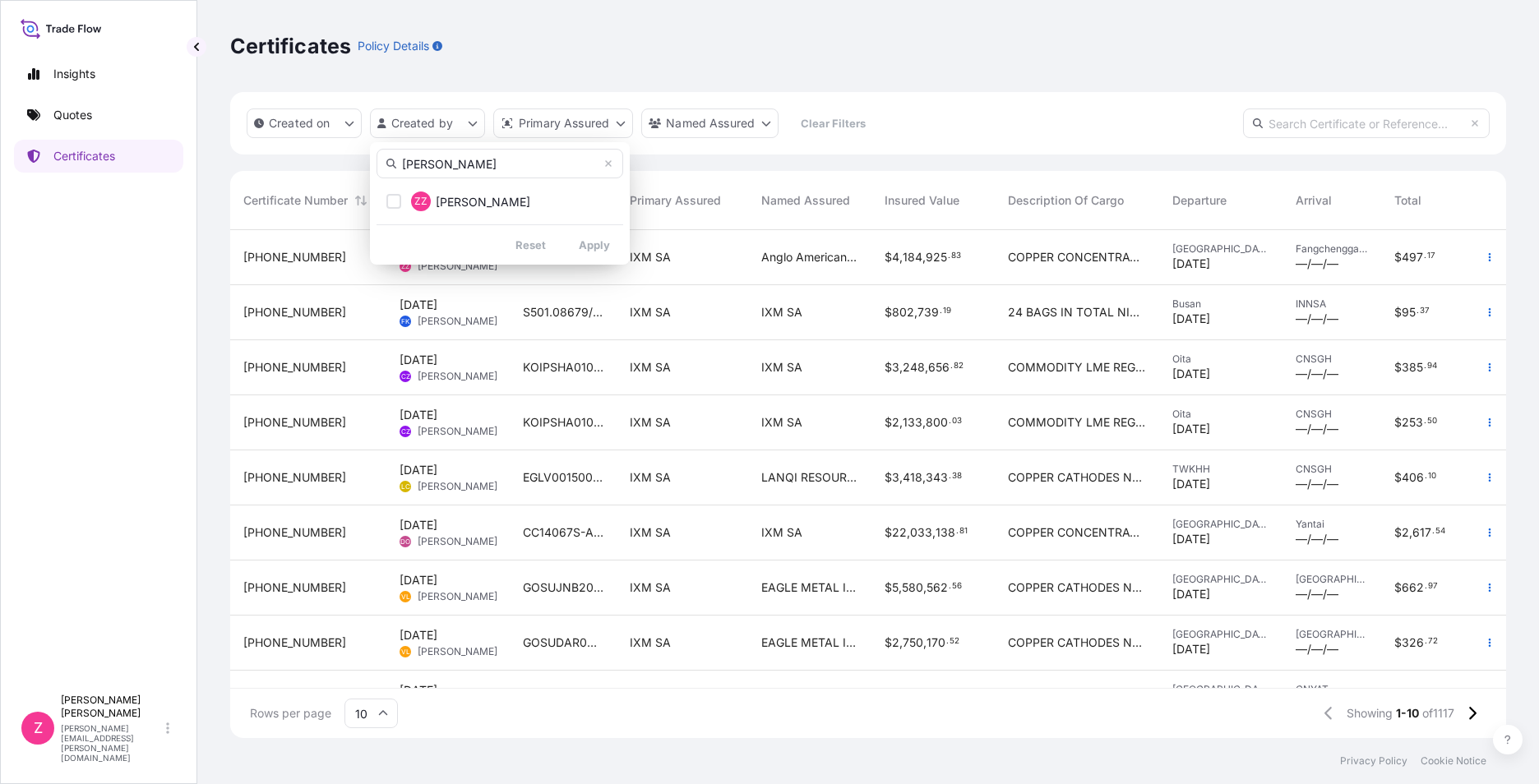
click at [493, 218] on div "zach ZZ Zach Zhou Reset Apply" at bounding box center [500, 203] width 260 height 123
click at [505, 205] on button "ZZ Zach Zhou" at bounding box center [499, 201] width 247 height 33
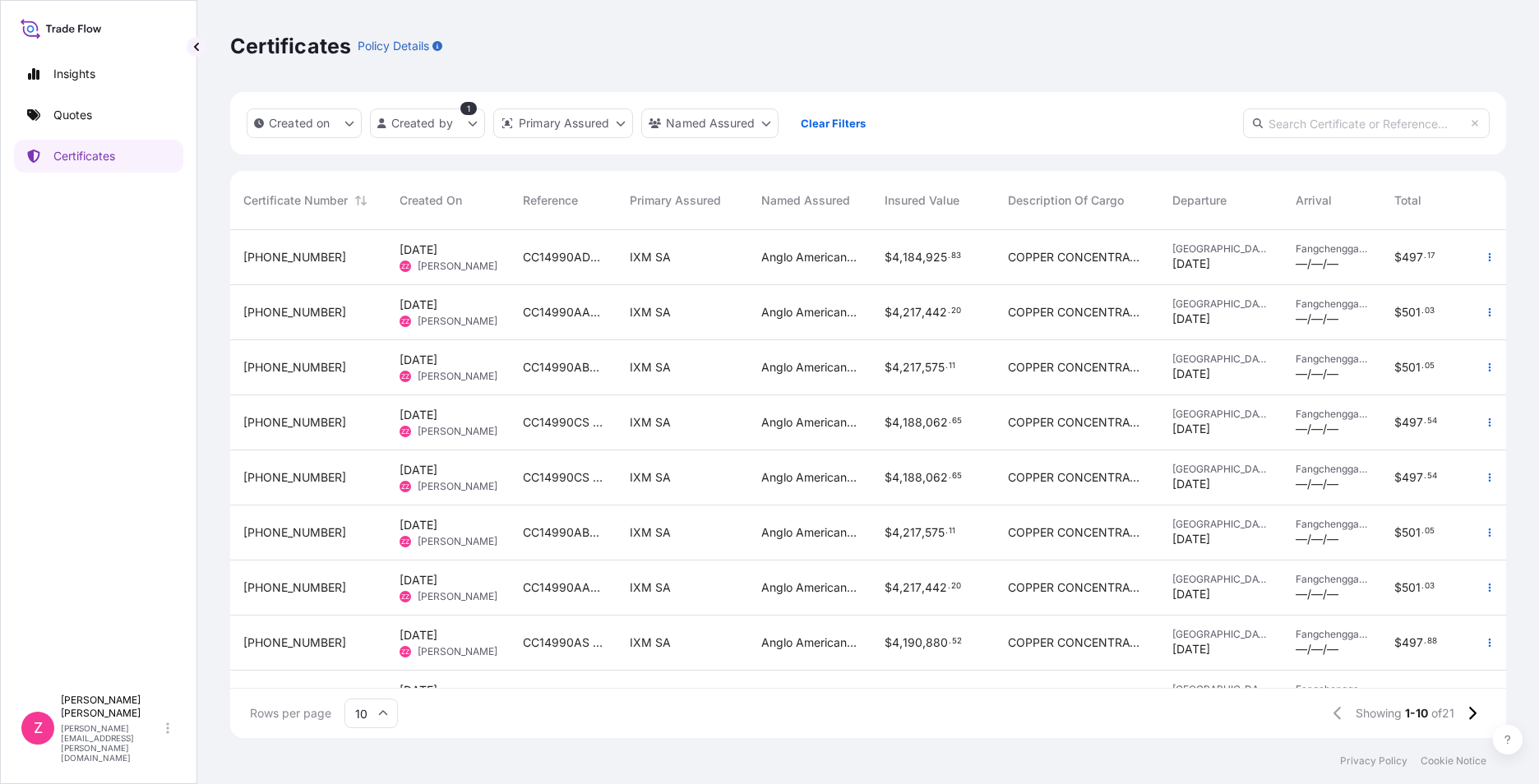
click at [617, 252] on div "IXM SA" at bounding box center [682, 257] width 131 height 55
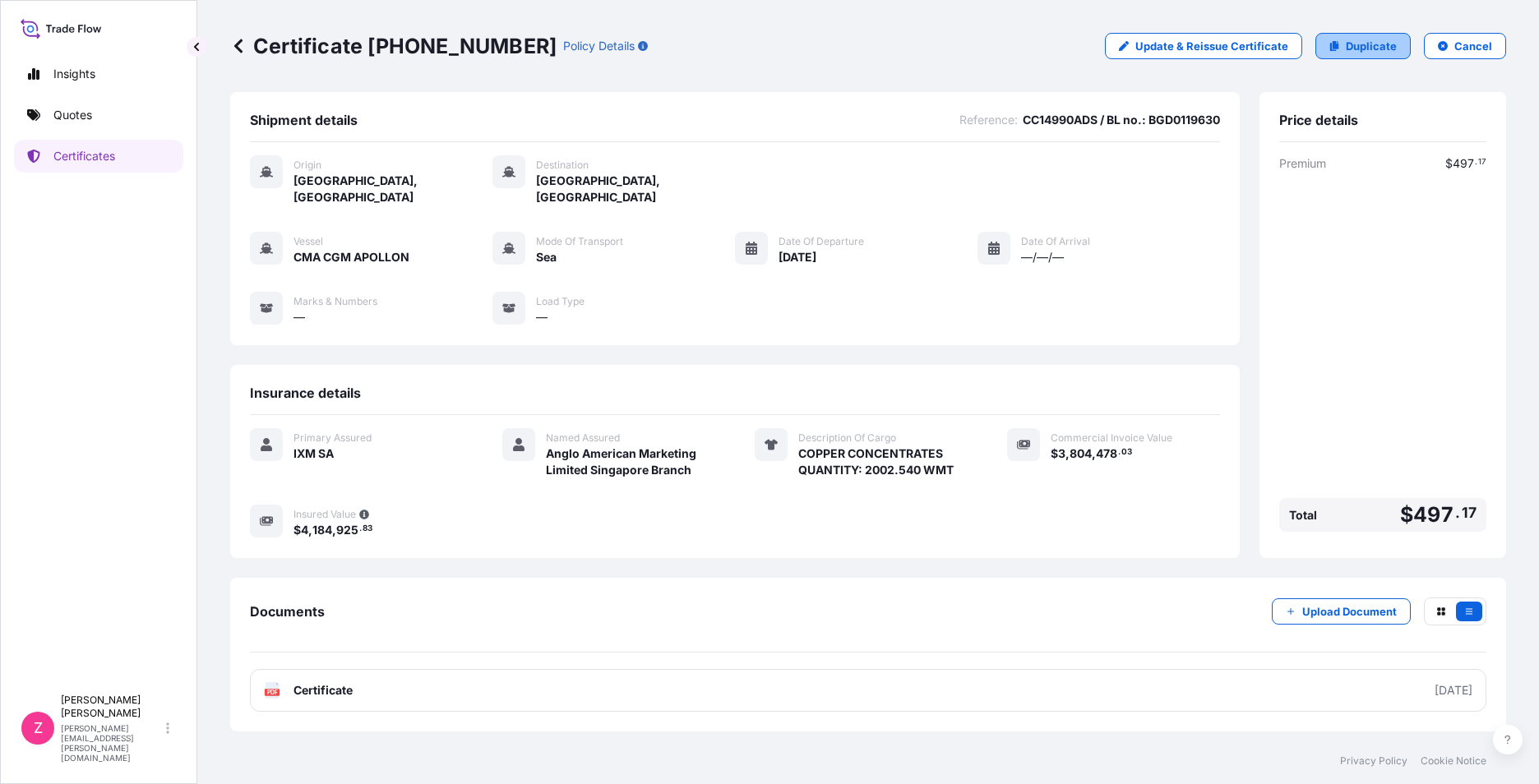
click at [1382, 45] on p "Duplicate" at bounding box center [1371, 46] width 51 height 17
select select "Sea"
select select "31846"
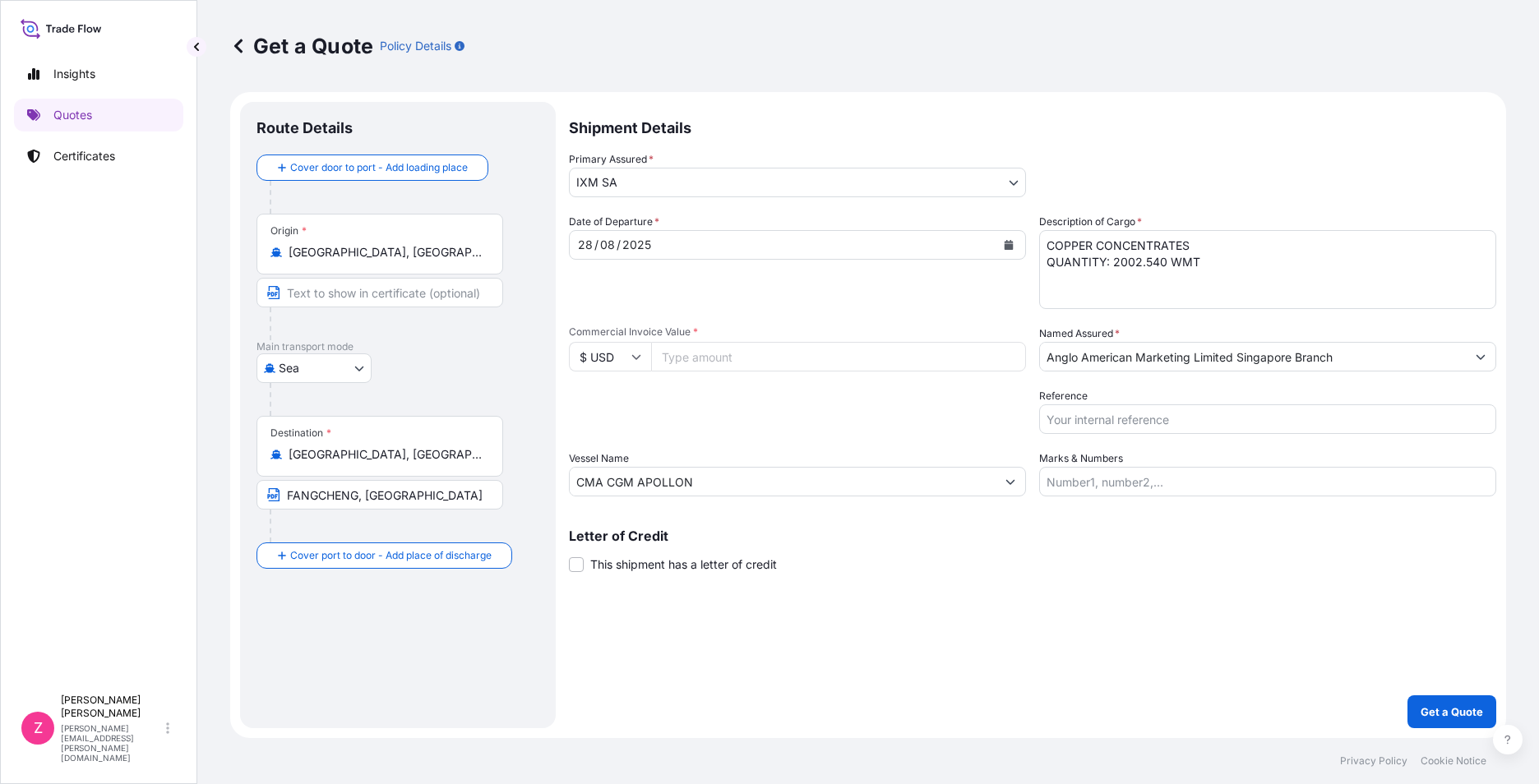
click at [696, 351] on input "Commercial Invoice Value *" at bounding box center [838, 356] width 375 height 29
paste input "2870713.29"
type input "2870713.29"
click at [1164, 270] on textarea "COPPER CONCENTRATES QUANTITY: 2002.540 WMT" at bounding box center [1267, 269] width 457 height 79
click at [1139, 262] on textarea "COPPER CONCENTRATES QUANTITY: 2002.540 WMT" at bounding box center [1267, 269] width 457 height 79
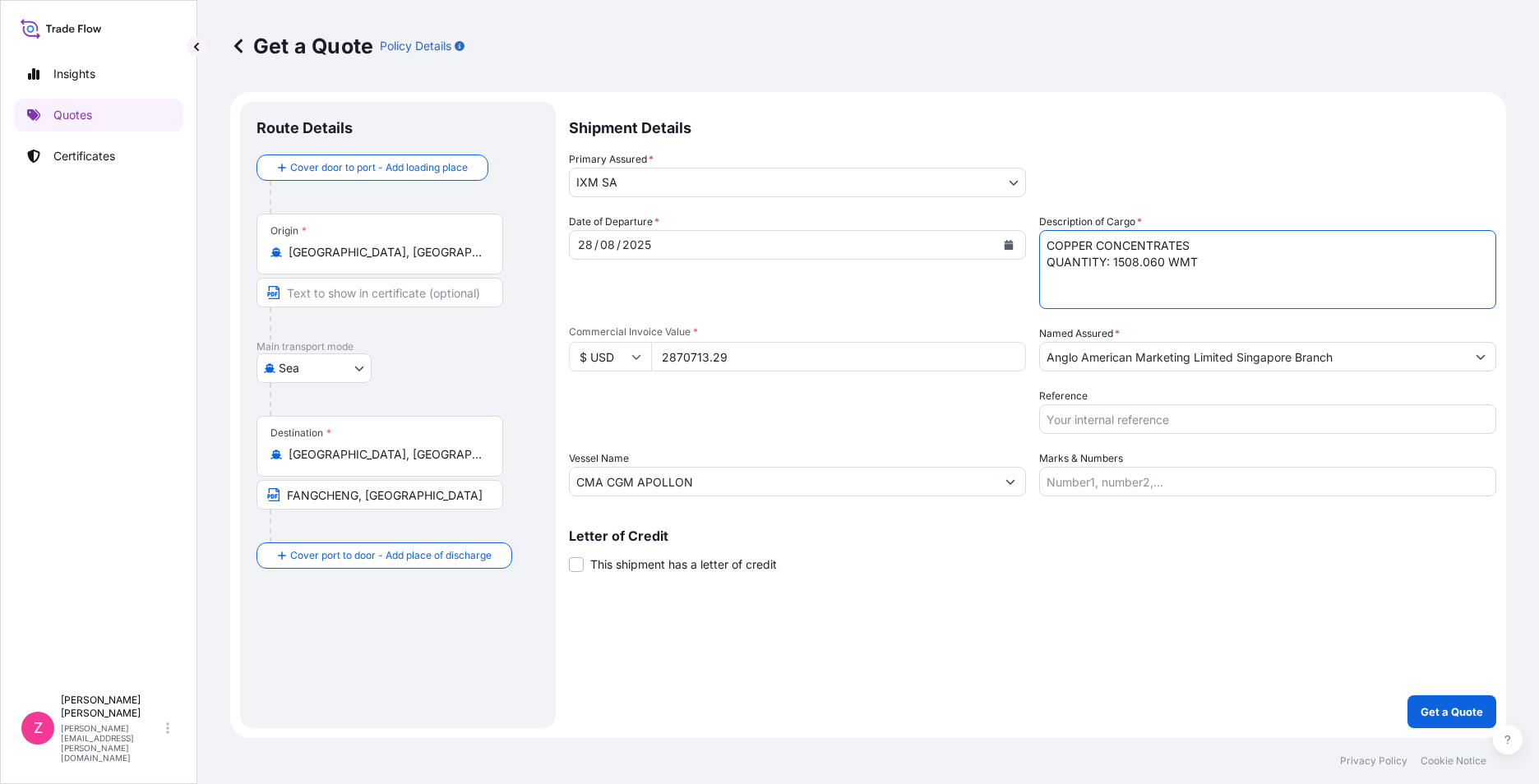
click at [1305, 262] on textarea "COPPER CONCENTRATES QUANTITY: 2002.540 WMT" at bounding box center [1267, 269] width 457 height 79
type textarea "COPPER CONCENTRATES QUANTITY: 1508.060 WMT"
click at [1299, 419] on input "Reference" at bounding box center [1267, 419] width 457 height 29
click at [1113, 419] on input "CC14990ADS / BL no.: BGD0119630" at bounding box center [1267, 419] width 457 height 29
click at [1301, 415] on input "CC14990AES / BL no.: BGD0119630" at bounding box center [1267, 419] width 457 height 29
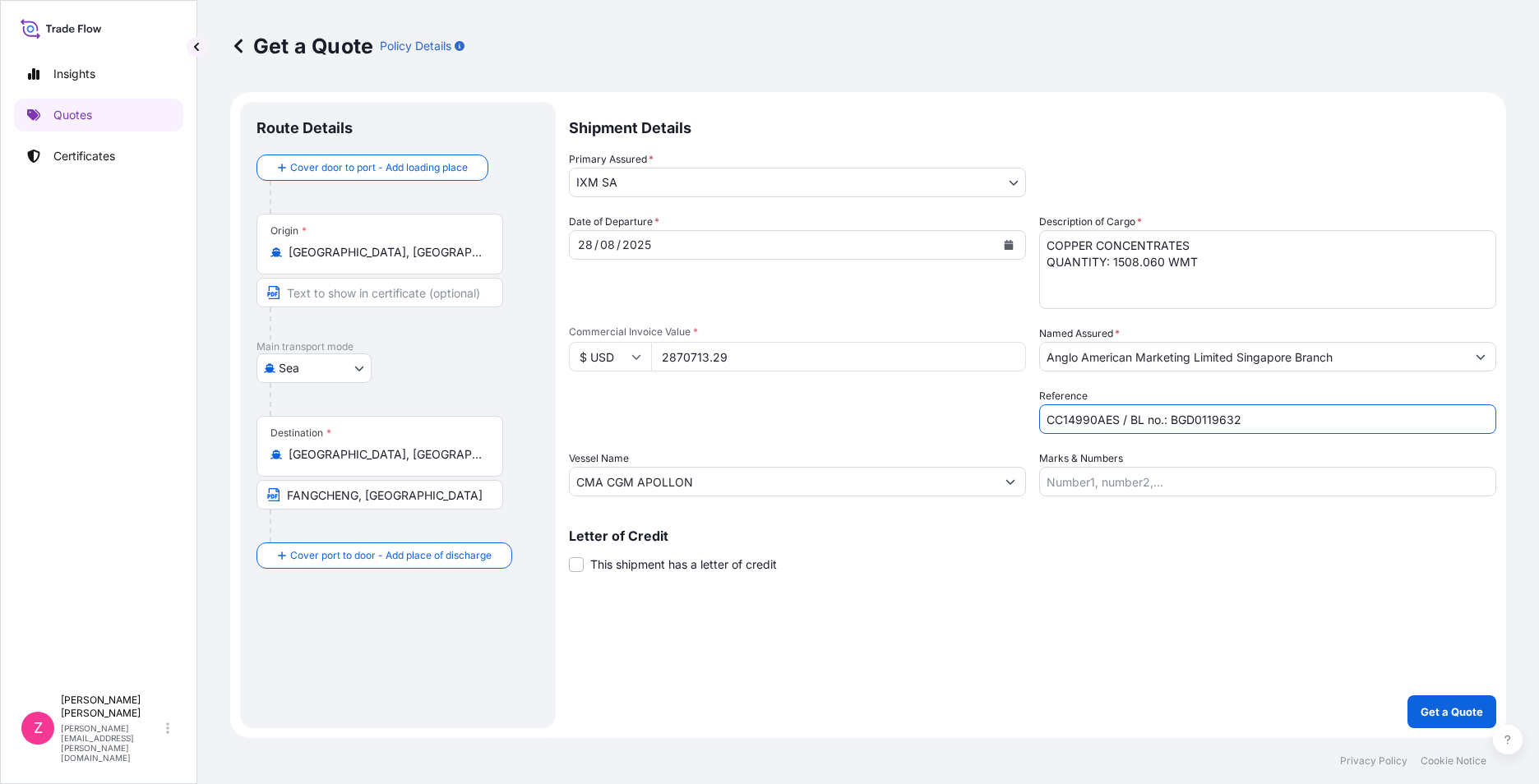
type input "CC14990AES / BL no.: BGD0119632"
click at [1267, 578] on div "Shipment Details Primary Assured * IXM SA IXM SA CMOC Limited IXM Trading LLC I…" at bounding box center [1032, 415] width 927 height 626
click at [1205, 600] on div "Shipment Details Primary Assured * IXM SA IXM SA CMOC Limited IXM Trading LLC I…" at bounding box center [1032, 415] width 927 height 626
click at [1435, 708] on p "Get a Quote" at bounding box center [1451, 712] width 63 height 17
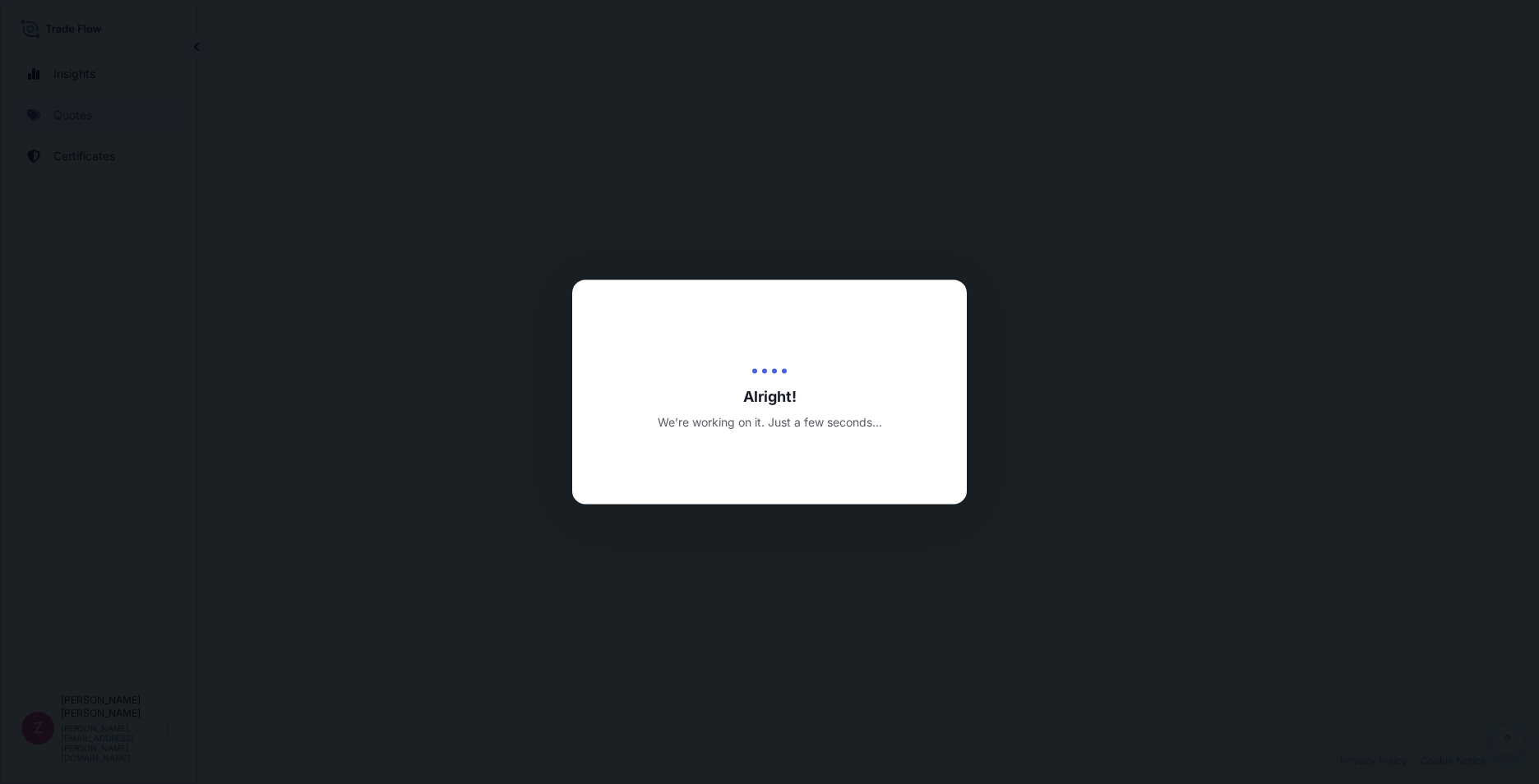
scroll to position [563, 0]
select select "Sea"
select select "31846"
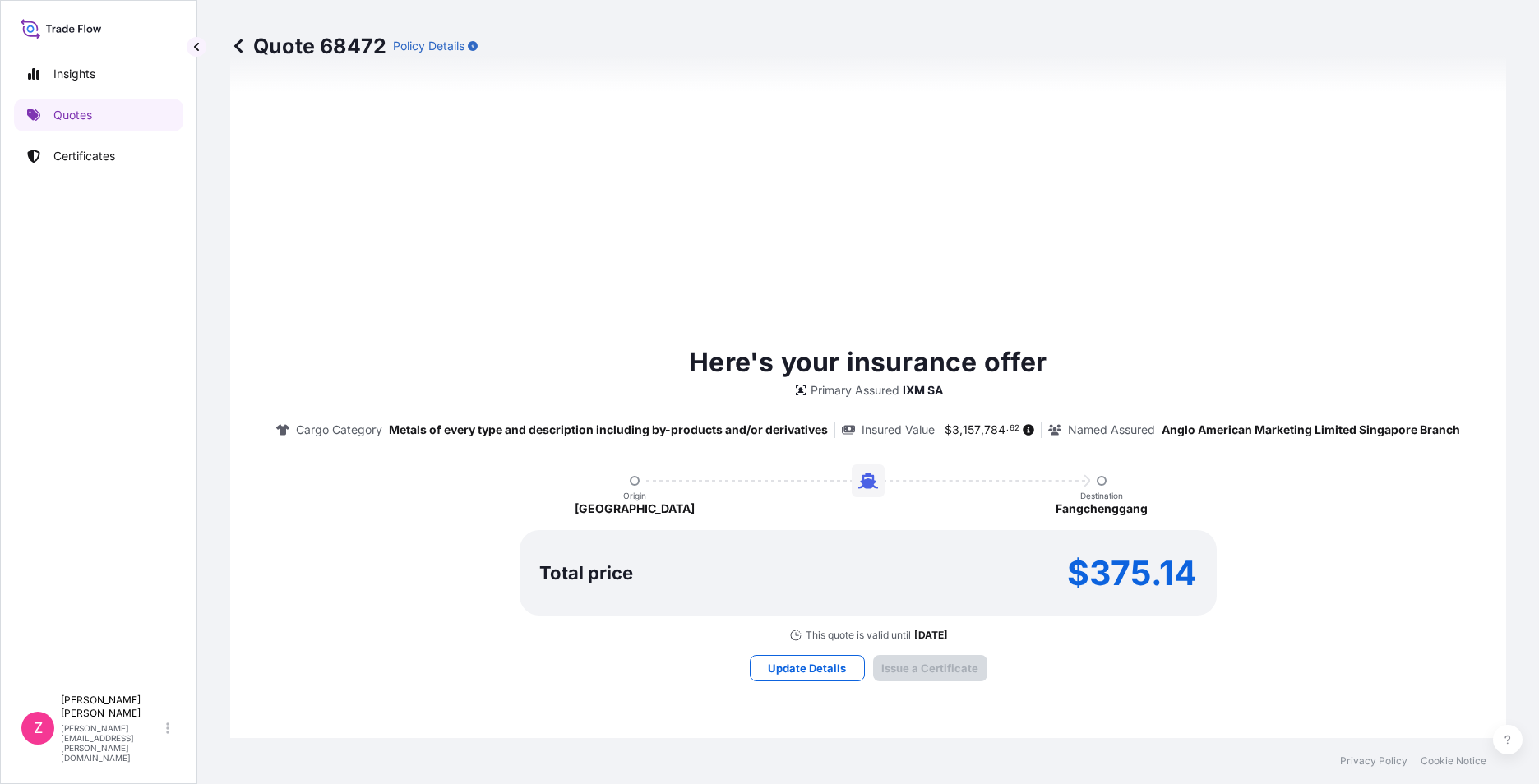
scroll to position [1690, 0]
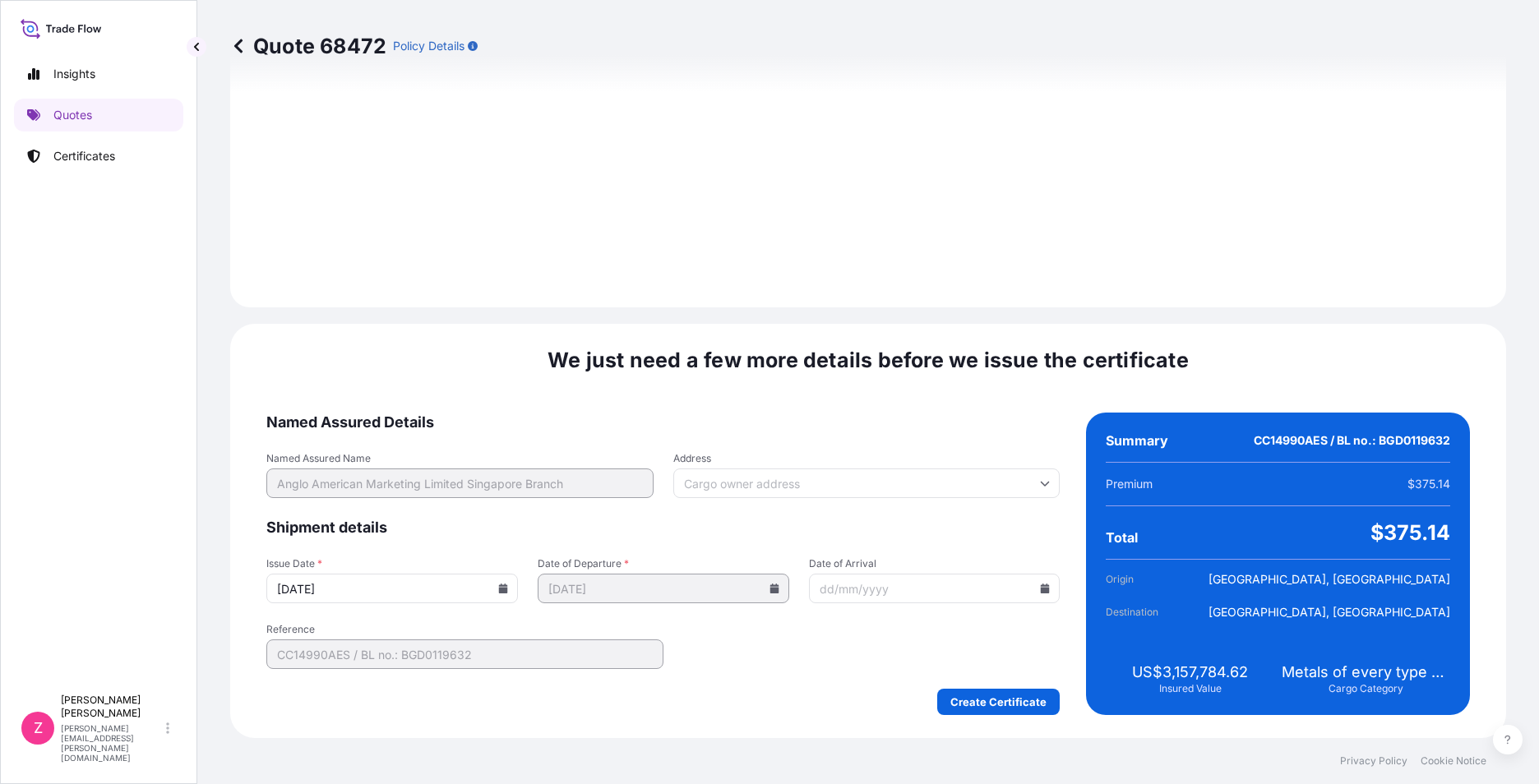
click at [504, 593] on icon at bounding box center [503, 588] width 9 height 10
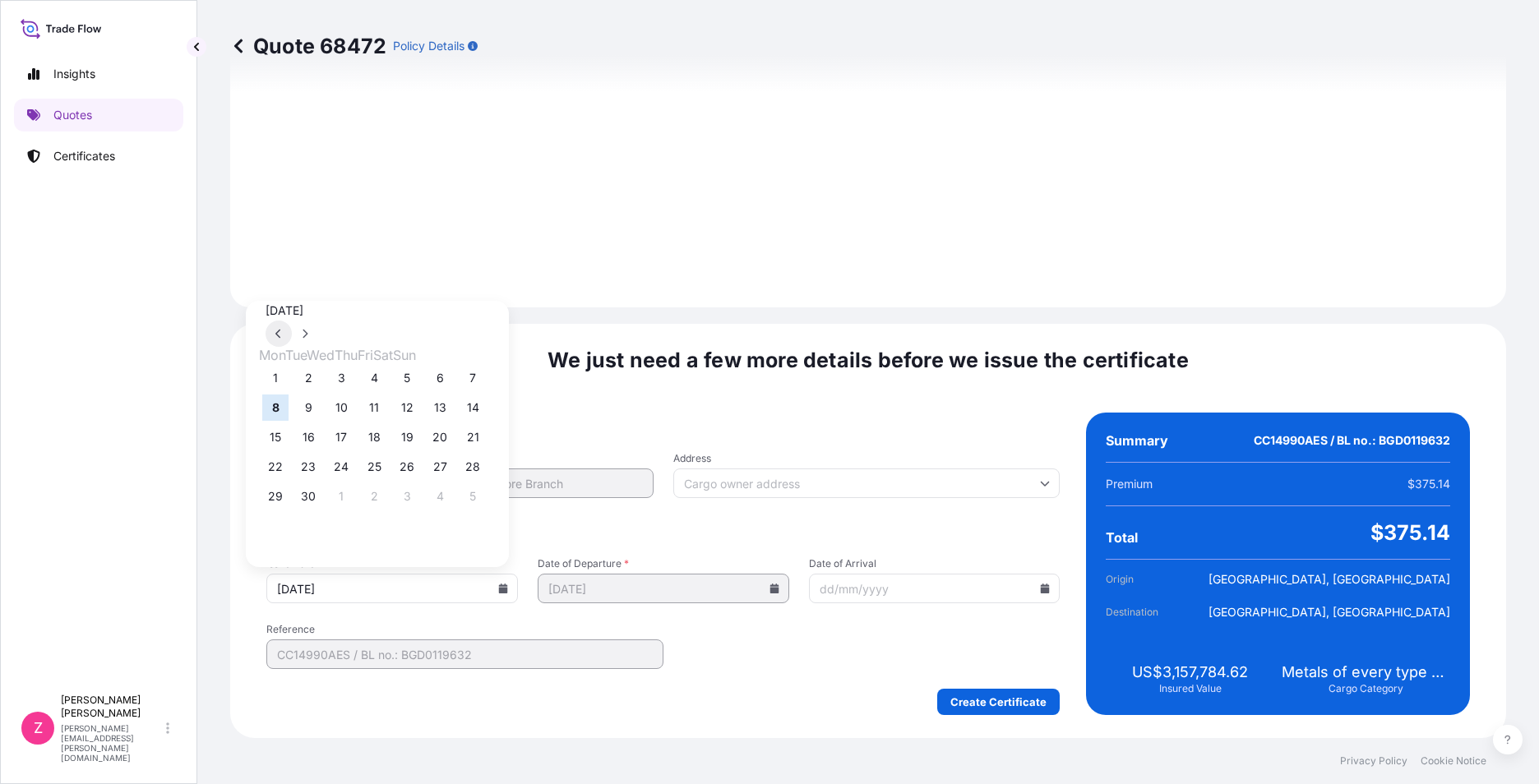
click at [280, 329] on icon at bounding box center [278, 333] width 5 height 9
click at [387, 505] on button "28" at bounding box center [374, 496] width 26 height 26
type input "28/08/2025"
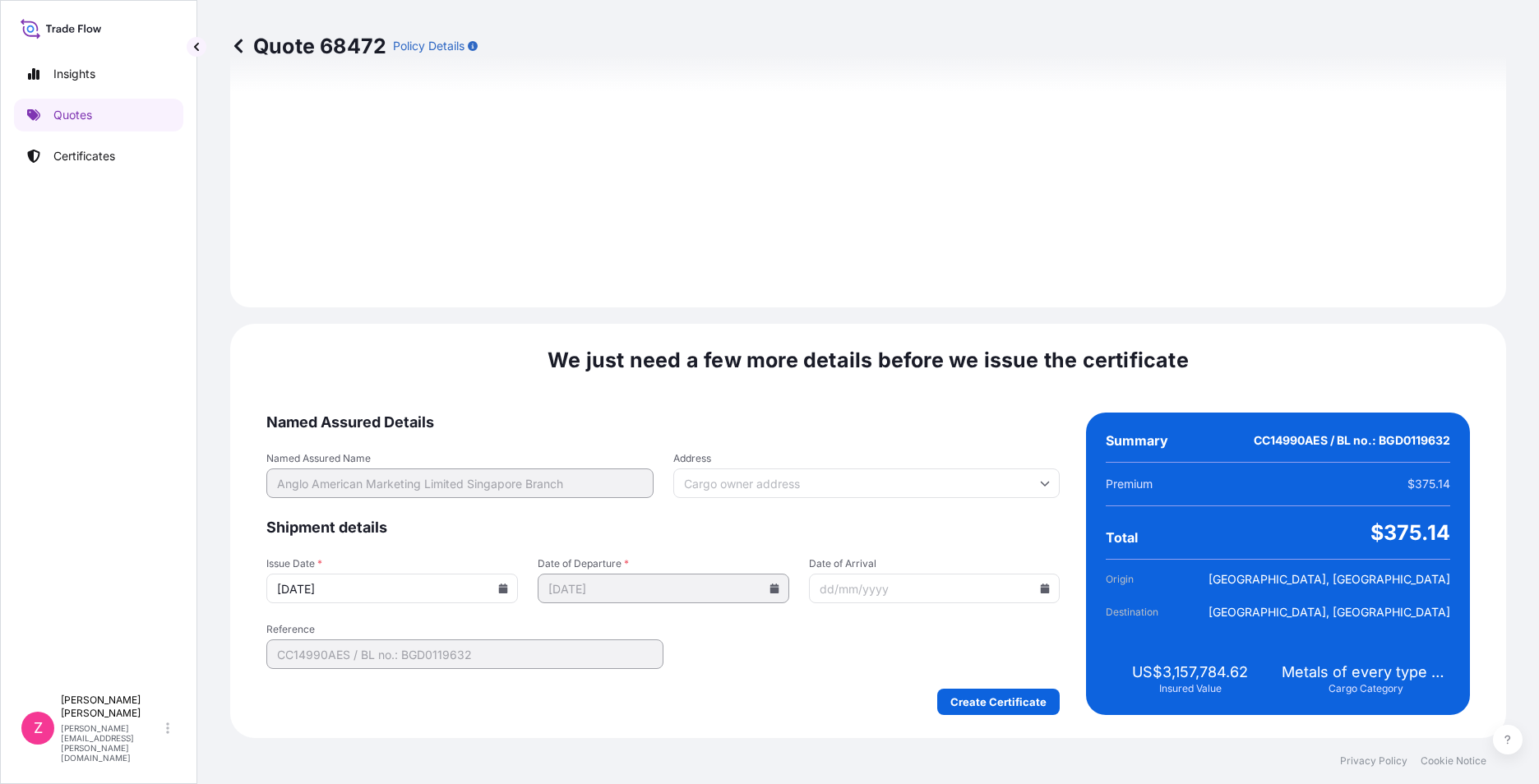
click at [765, 635] on form "Named Assured Details Named Assured Name Anglo American Marketing Limited Singa…" at bounding box center [663, 564] width 793 height 303
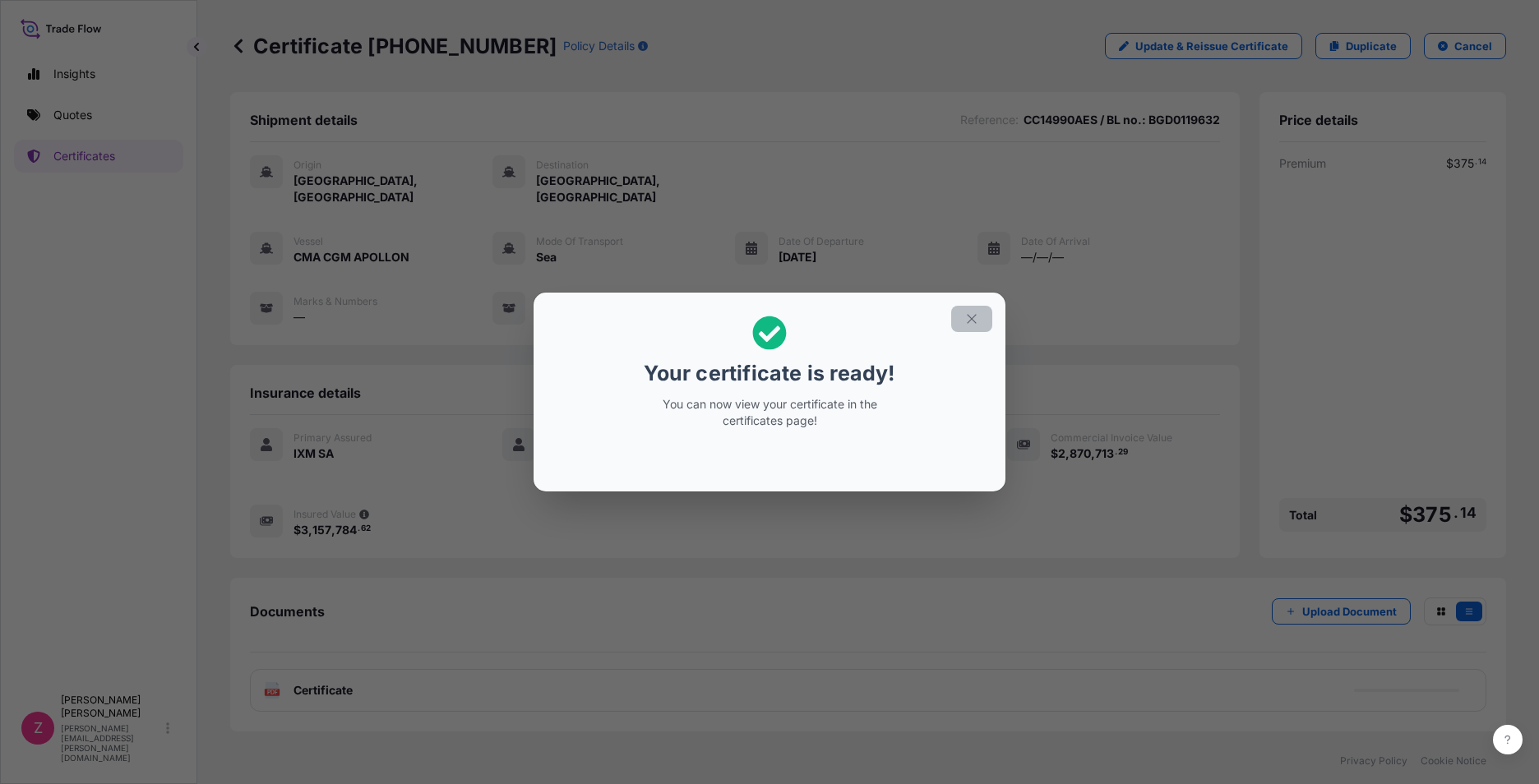
click at [975, 319] on icon "button" at bounding box center [972, 319] width 15 height 15
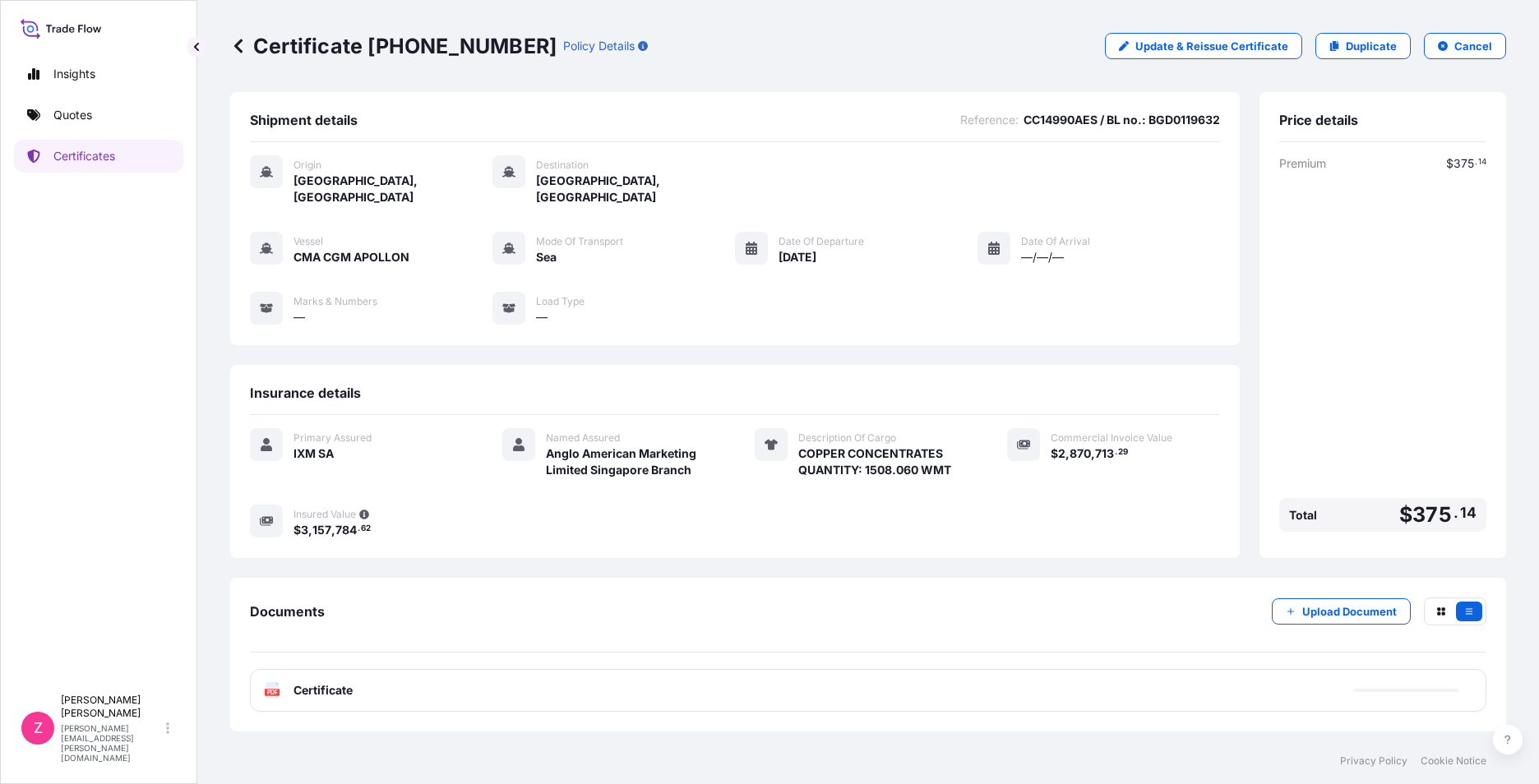
click at [334, 682] on span "Certificate" at bounding box center [323, 690] width 59 height 17
click at [944, 741] on footer "Privacy Policy Cookie Notice" at bounding box center [868, 761] width 1342 height 46
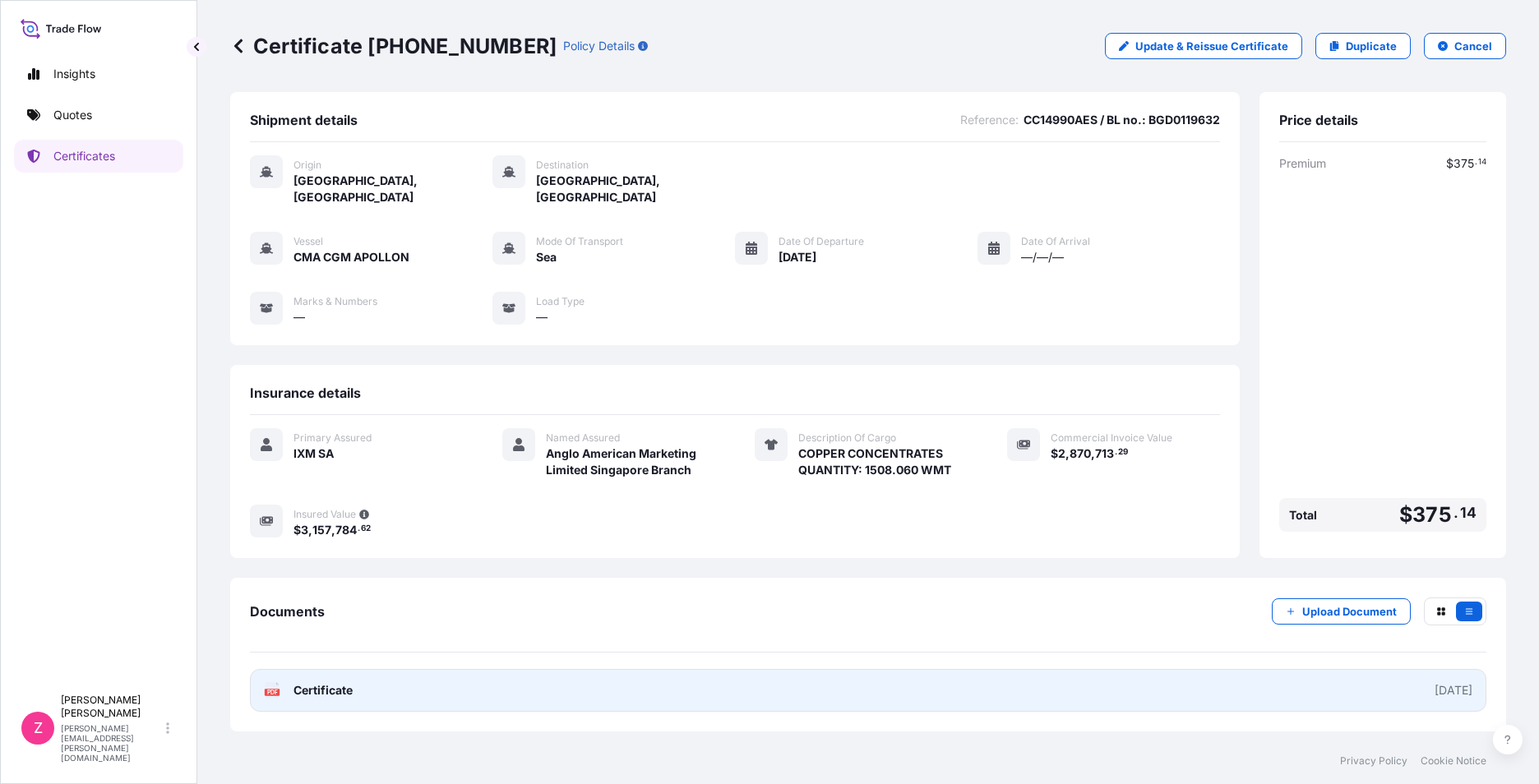
click at [318, 682] on span "Certificate" at bounding box center [323, 690] width 59 height 17
